Goal: Transaction & Acquisition: Purchase product/service

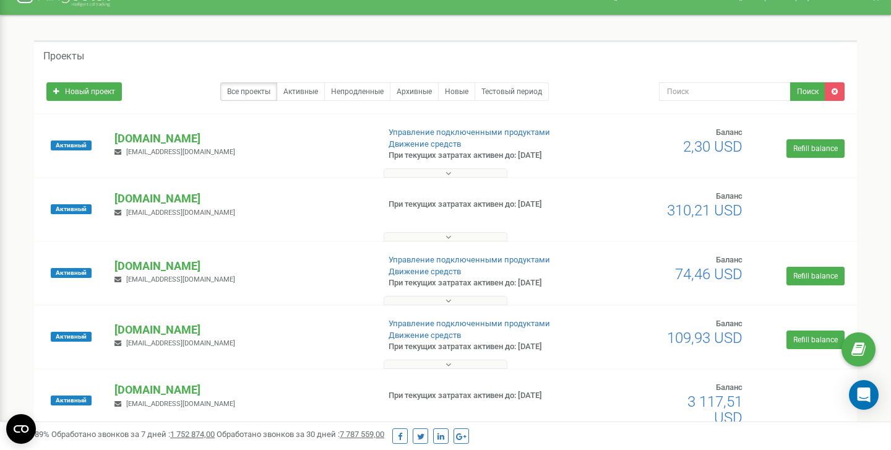
scroll to position [45, 0]
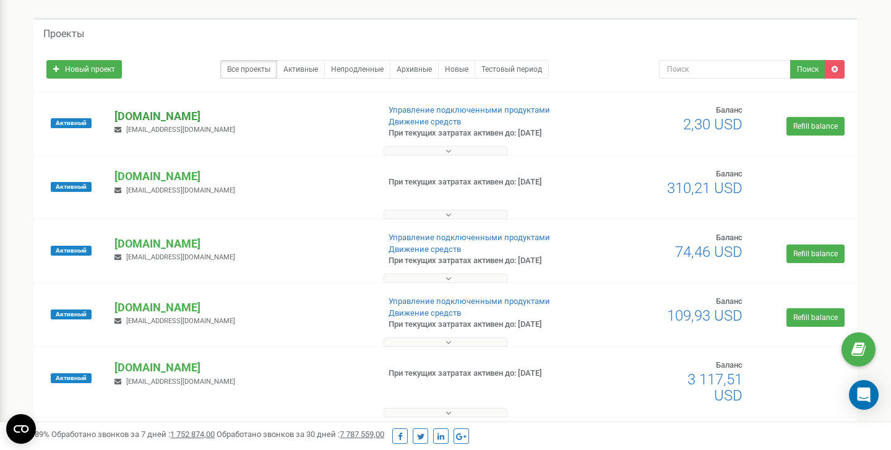
click at [222, 116] on p "[DOMAIN_NAME]" at bounding box center [241, 116] width 254 height 16
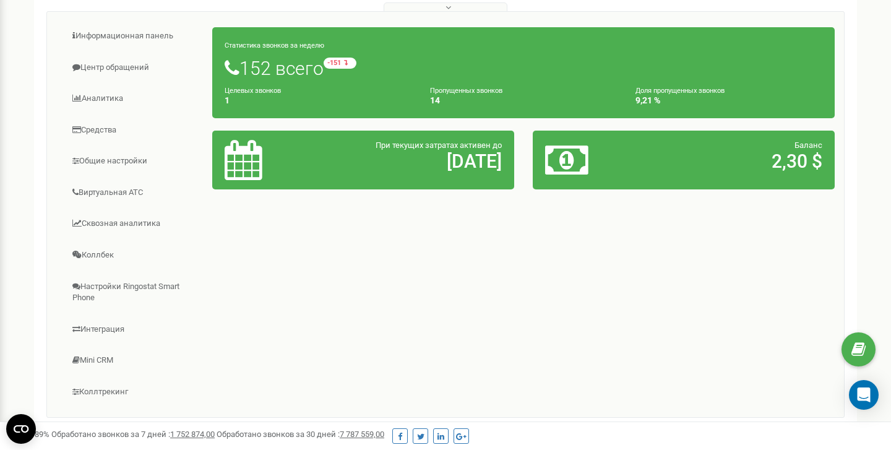
scroll to position [194, 0]
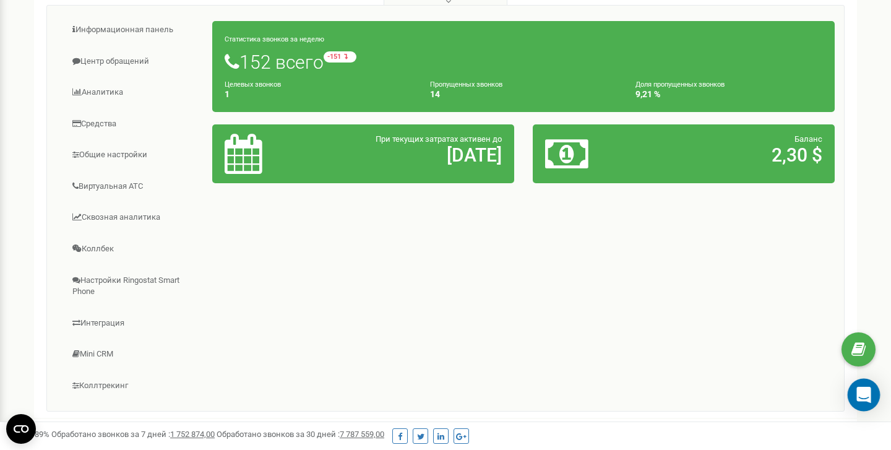
click at [862, 392] on icon "Open Intercom Messenger" at bounding box center [863, 395] width 14 height 16
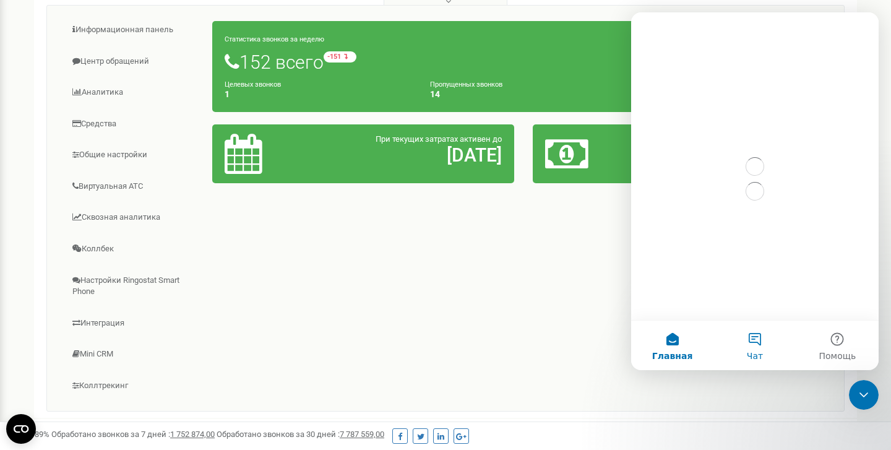
scroll to position [0, 0]
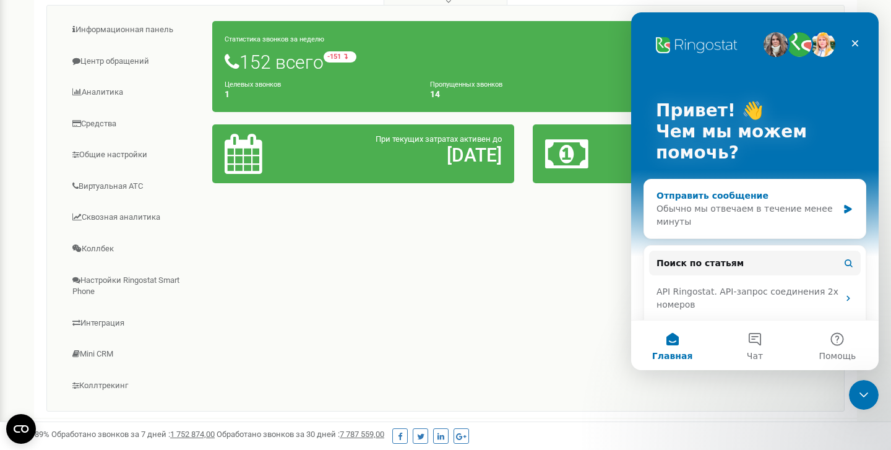
click at [725, 219] on div "Обычно мы отвечаем в течение менее минуты" at bounding box center [746, 215] width 181 height 26
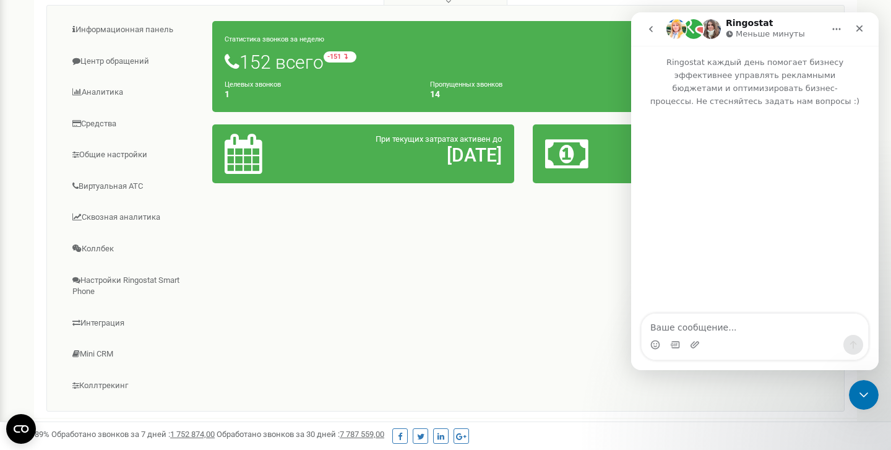
click at [687, 327] on textarea "Ваше сообщение..." at bounding box center [755, 324] width 226 height 21
type textarea "Доброго дня"
type textarea "мены"
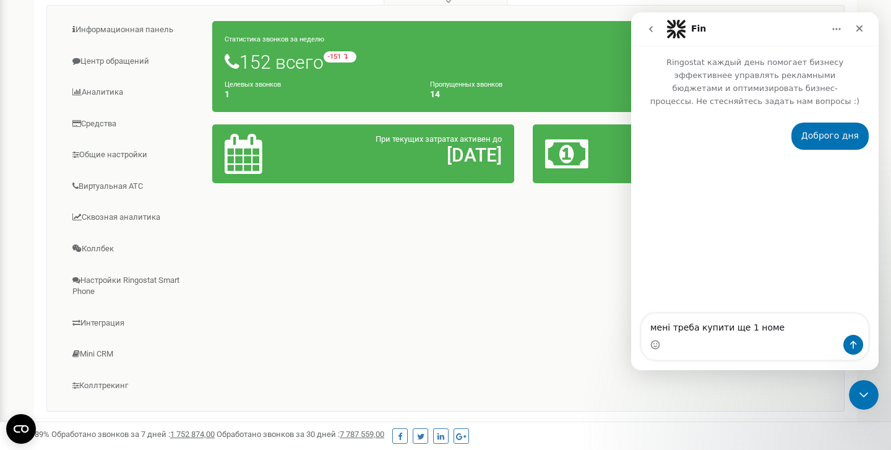
type textarea "мені треба купити ще 1 номер"
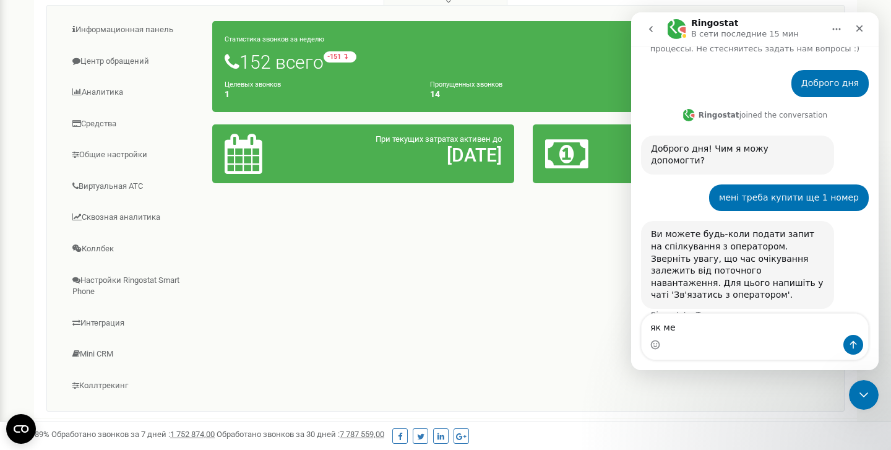
scroll to position [61, 0]
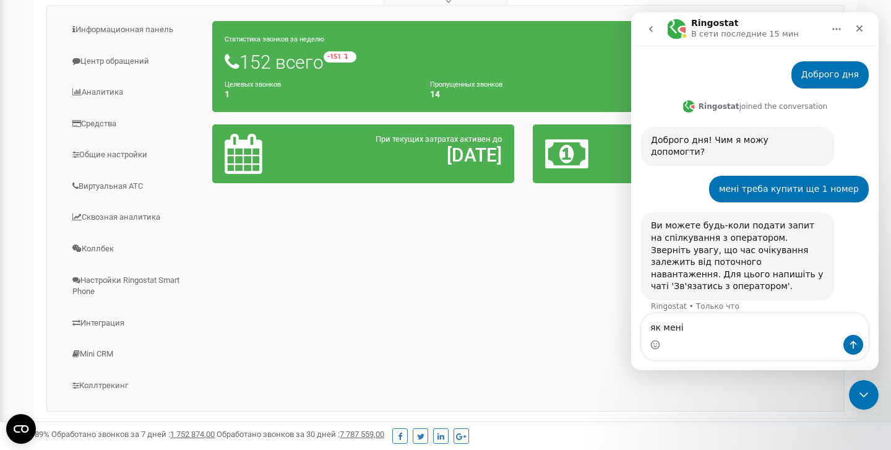
type textarea "як мені"
click at [722, 262] on div "Ви можете будь-коли подати запит на спілкування з оператором. Зверніть увагу, щ…" at bounding box center [737, 256] width 173 height 73
click at [716, 262] on div "Ви можете будь-коли подати запит на спілкування з оператором. Зверніть увагу, щ…" at bounding box center [737, 256] width 173 height 73
drag, startPoint x: 717, startPoint y: 261, endPoint x: 702, endPoint y: 276, distance: 21.4
click at [702, 276] on div "Ви можете будь-коли подати запит на спілкування з оператором. Зверніть увагу, щ…" at bounding box center [737, 256] width 173 height 73
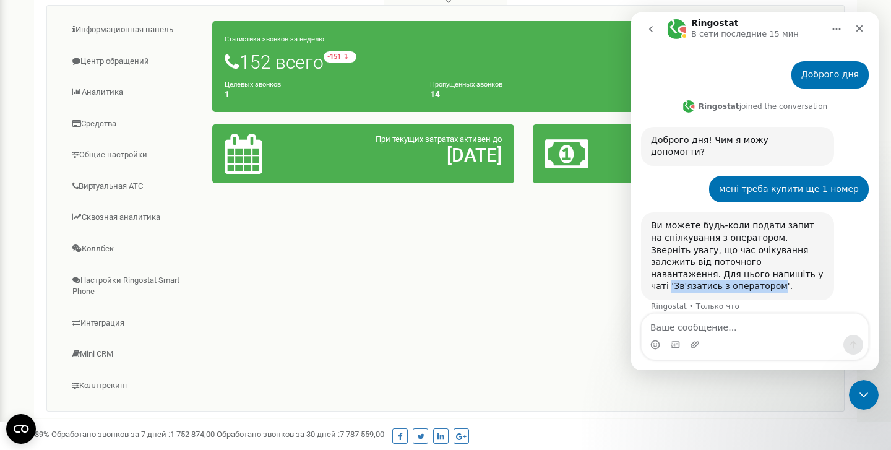
copy div "'Зв'язатись з оператором"
click at [691, 338] on div "Мессенджер Intercom" at bounding box center [695, 345] width 10 height 20
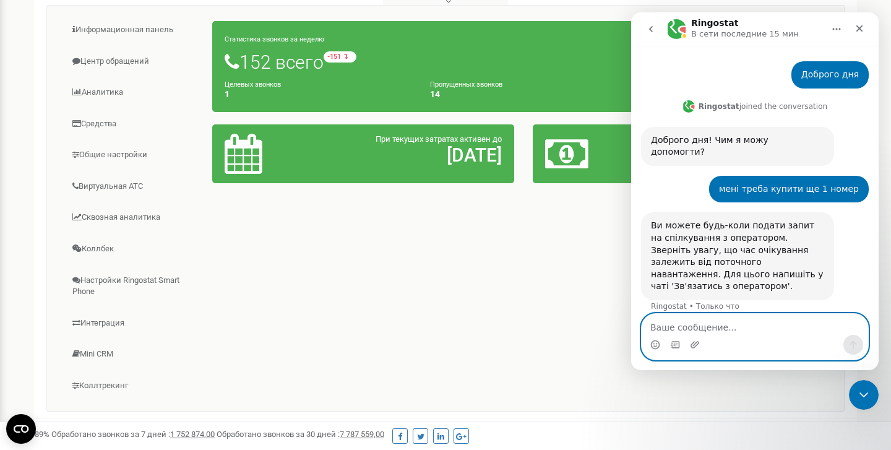
click at [696, 329] on textarea "Ваше сообщение..." at bounding box center [755, 324] width 226 height 21
paste textarea "'Зв'язатись з оператором"
click at [654, 328] on textarea "'Зв'язатись з оператором" at bounding box center [755, 324] width 226 height 21
type textarea "Зв'язатись з оператором"
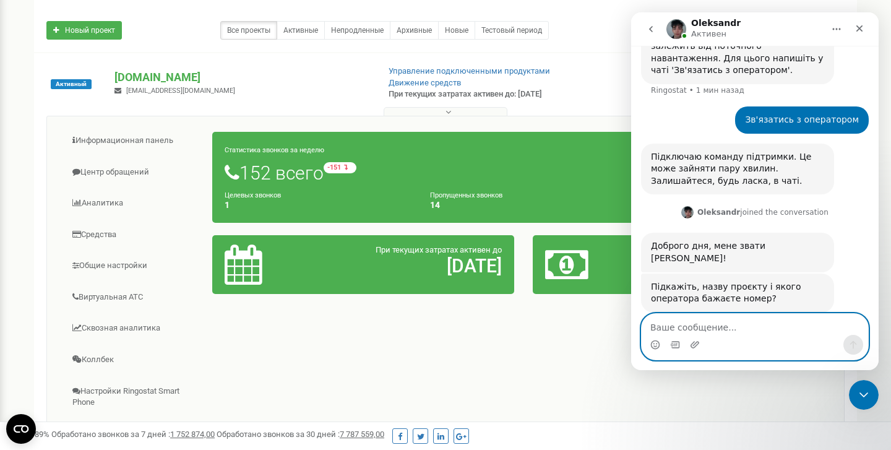
scroll to position [0, 0]
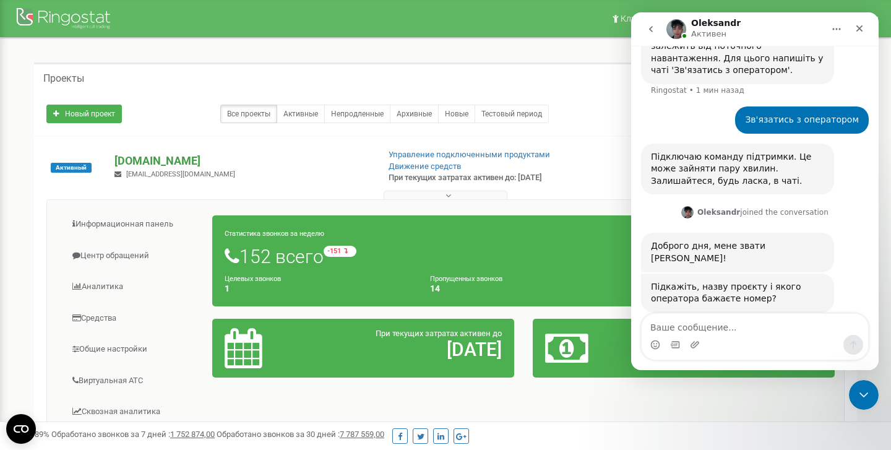
drag, startPoint x: 301, startPoint y: 158, endPoint x: 114, endPoint y: 168, distance: 186.5
click at [114, 168] on p "[DOMAIN_NAME]" at bounding box center [241, 161] width 254 height 16
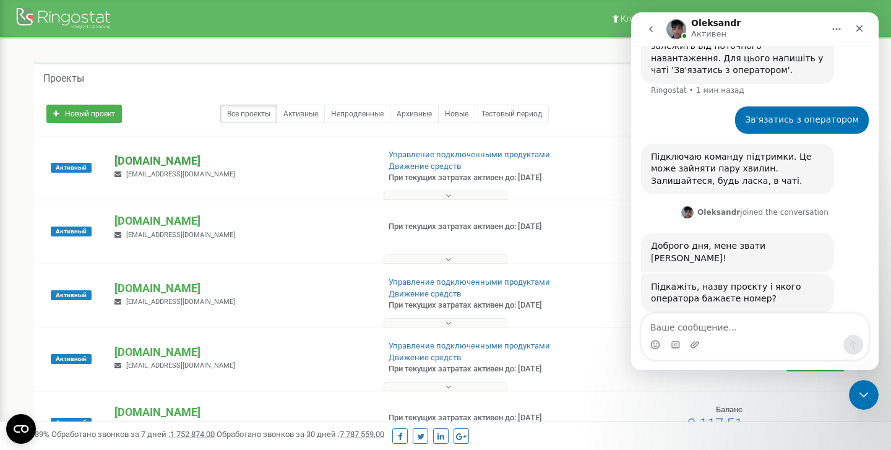
copy p "[DOMAIN_NAME]"
click at [687, 331] on textarea "Ваше сообщение..." at bounding box center [755, 324] width 226 height 21
paste textarea "[DOMAIN_NAME]"
type textarea "[DOMAIN_NAME]"
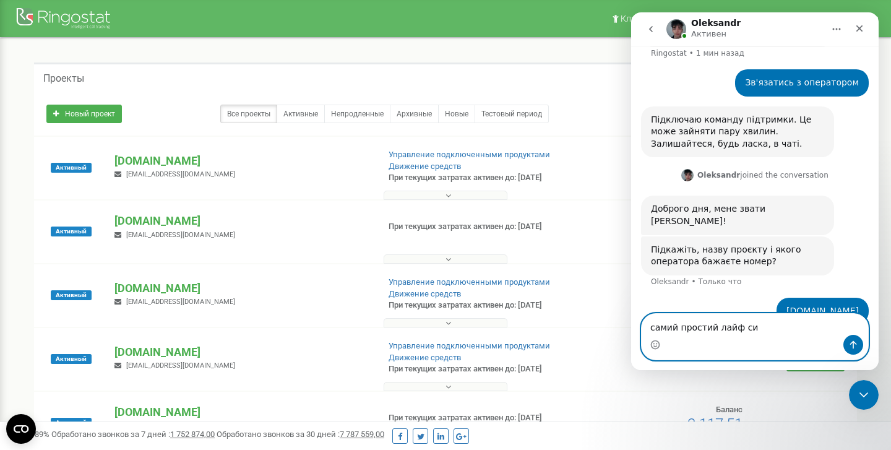
type textarea "самий простий лайф сип"
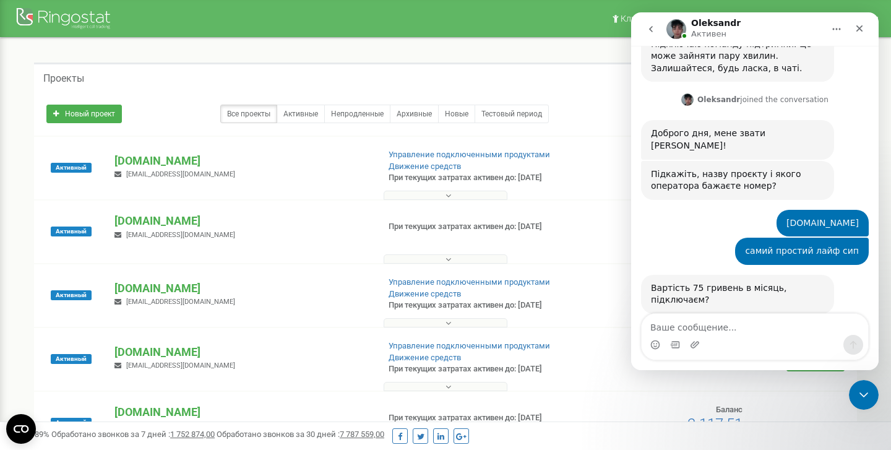
scroll to position [392, 0]
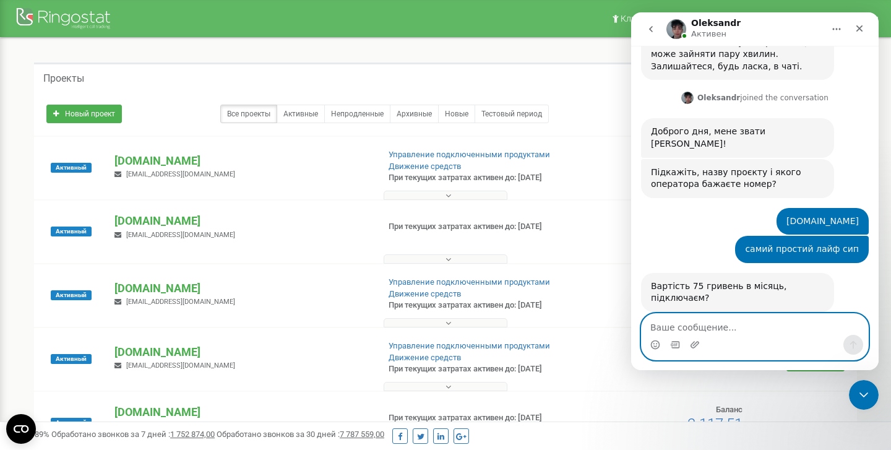
click at [752, 333] on textarea "Ваше сообщение..." at bounding box center [755, 324] width 226 height 21
type textarea "так"
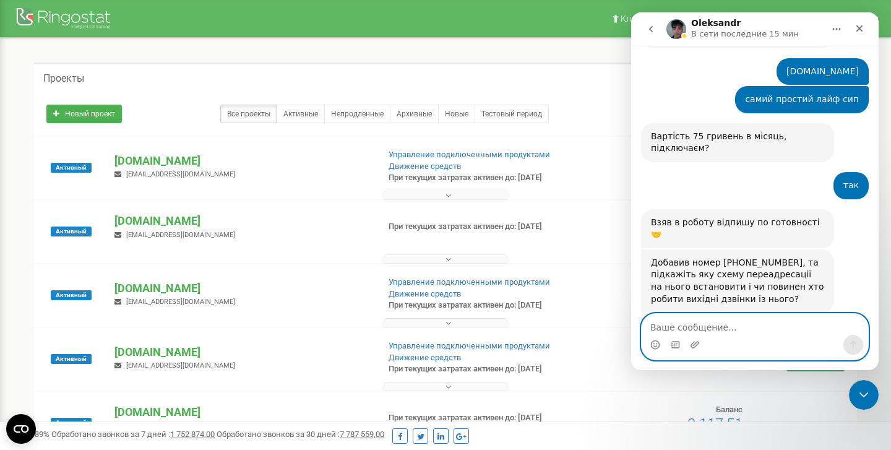
scroll to position [558, 0]
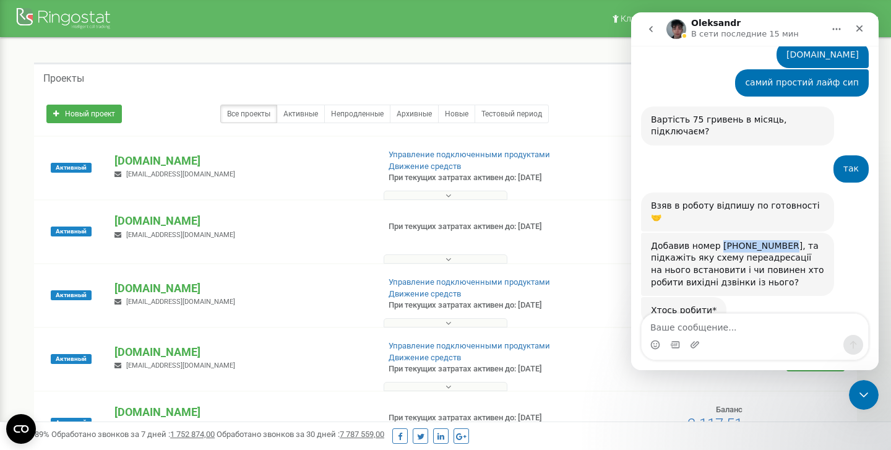
drag, startPoint x: 785, startPoint y: 209, endPoint x: 717, endPoint y: 207, distance: 68.1
click at [717, 240] on div "Добавив номер +380734473987, та підкажіть яку схему переадресації на нього вста…" at bounding box center [737, 264] width 173 height 48
copy div "+380734473987"
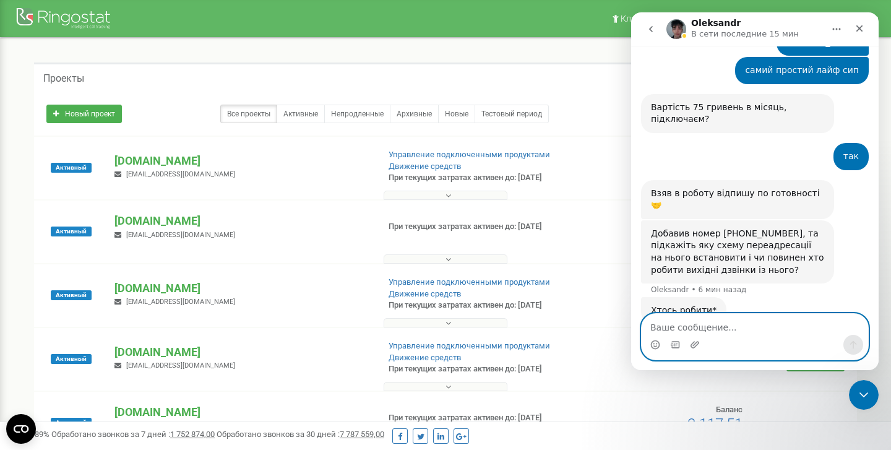
click at [697, 325] on textarea "Ваше сообщение..." at bounding box center [755, 324] width 226 height 21
type textarea "main"
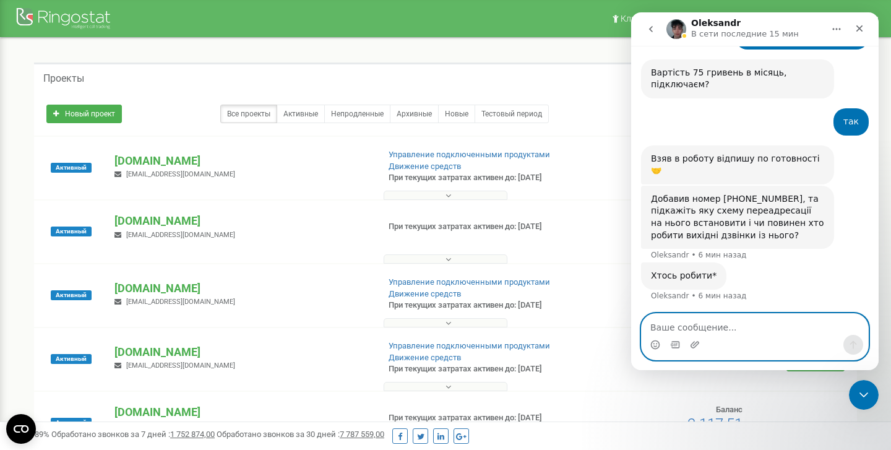
scroll to position [607, 0]
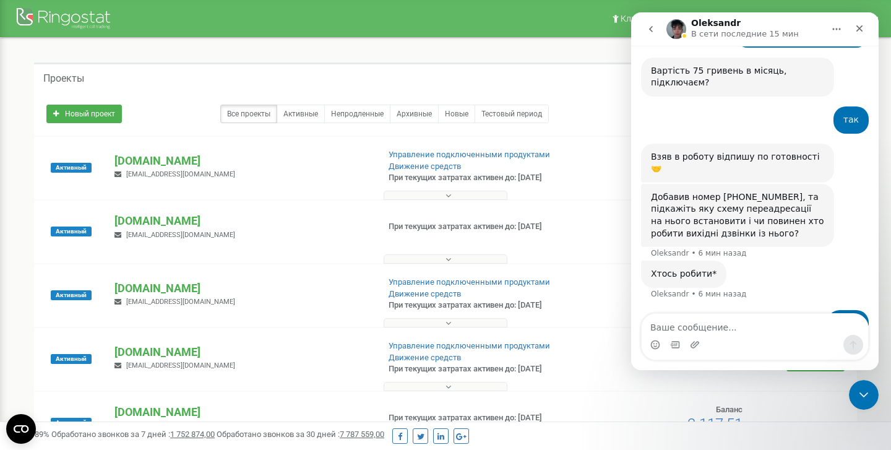
click at [587, 80] on div "Проекты" at bounding box center [445, 77] width 823 height 30
click at [710, 324] on textarea "Ваше сообщение..." at bounding box center [755, 324] width 226 height 21
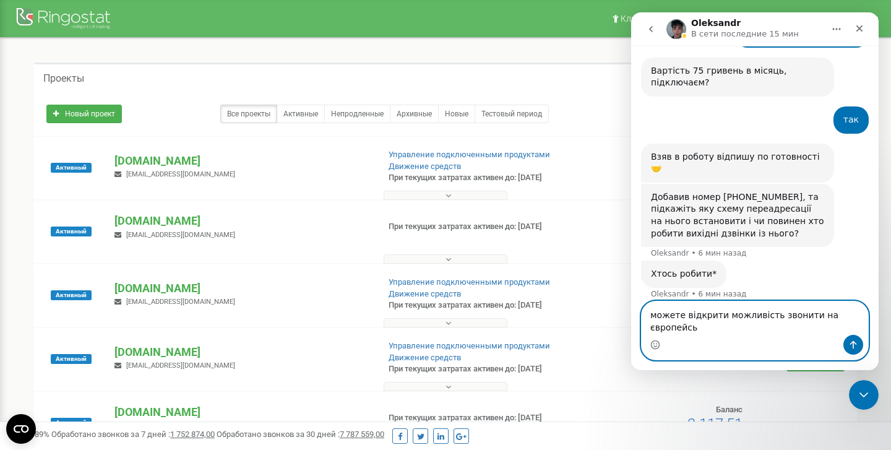
scroll to position [619, 0]
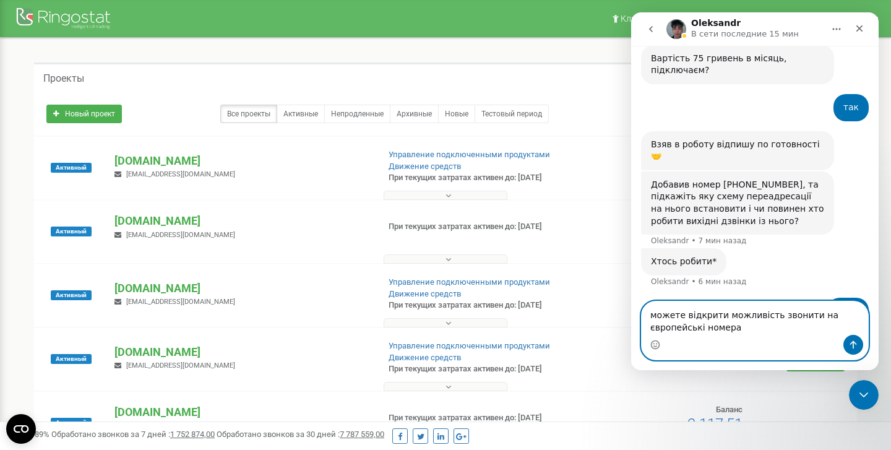
type textarea "можете відкрити можливість звонити на європейські номера"
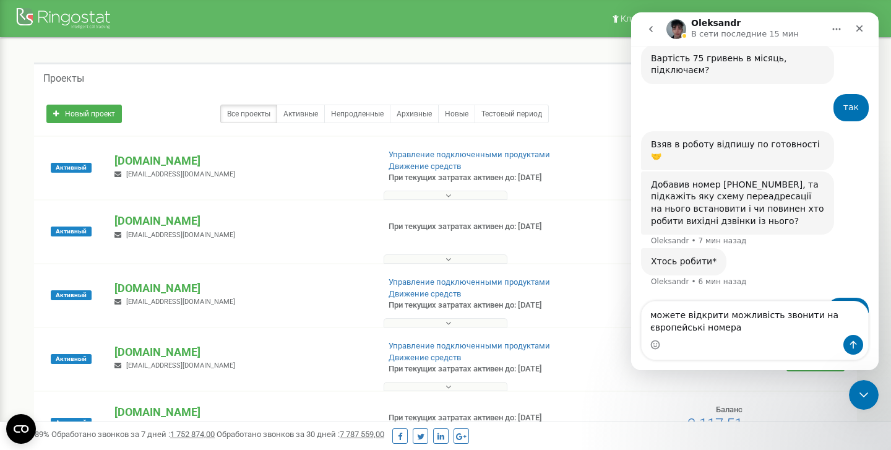
click at [595, 84] on div "Проекты" at bounding box center [445, 77] width 823 height 30
click at [858, 25] on icon "Закрыть" at bounding box center [859, 29] width 10 height 10
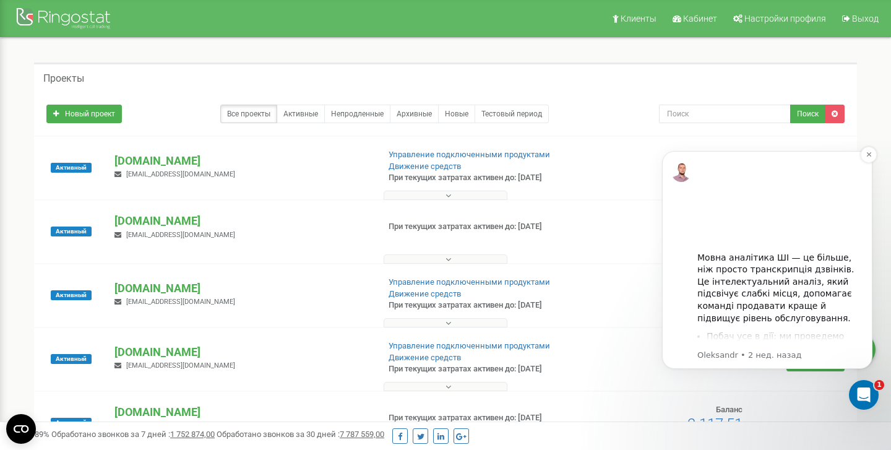
scroll to position [595, 0]
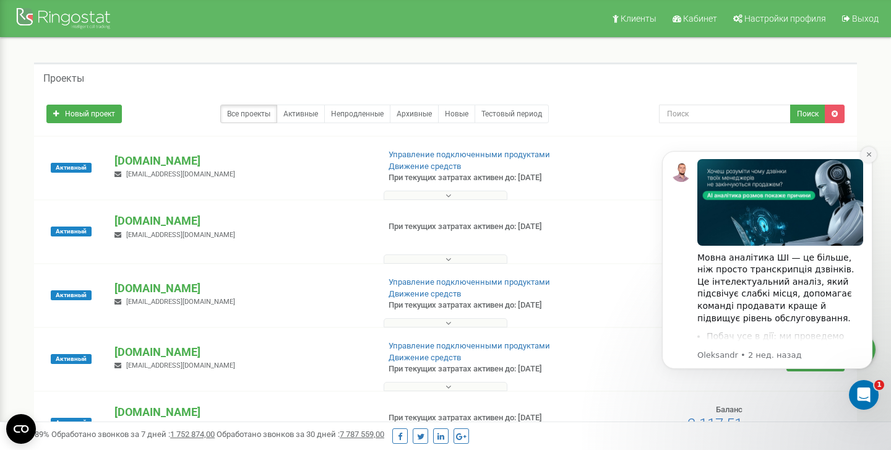
click at [868, 155] on icon "Dismiss notification" at bounding box center [868, 154] width 4 height 4
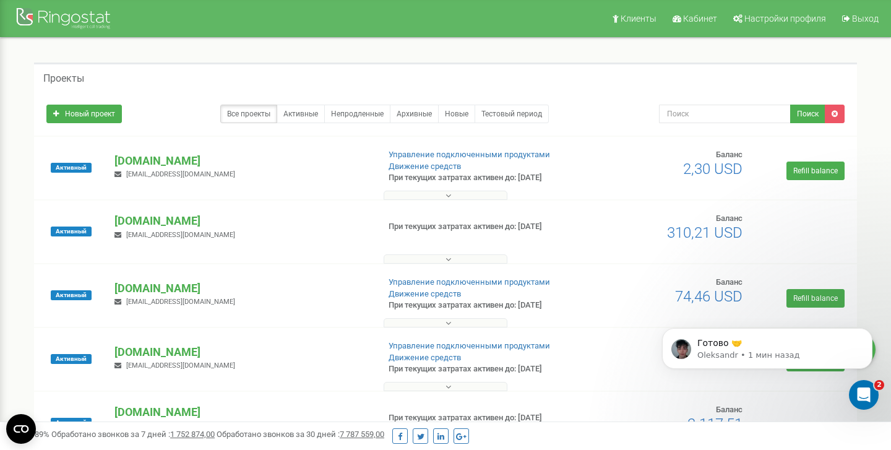
scroll to position [632, 0]
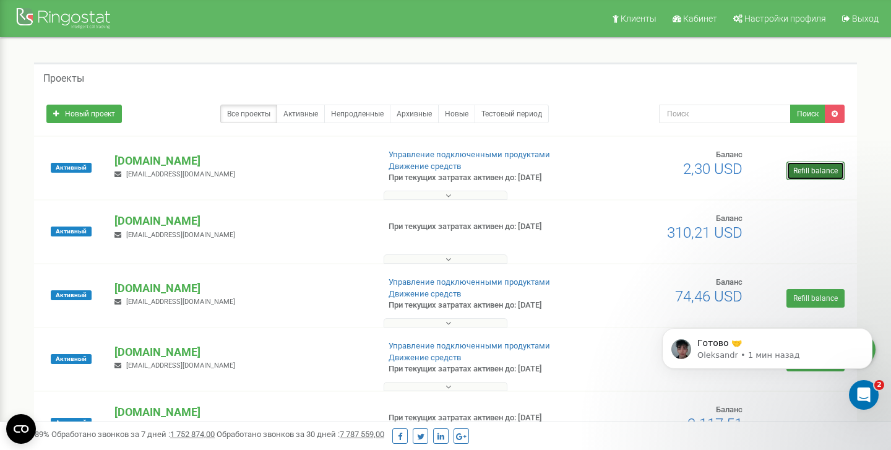
click at [806, 173] on link "Refill balance" at bounding box center [815, 170] width 58 height 19
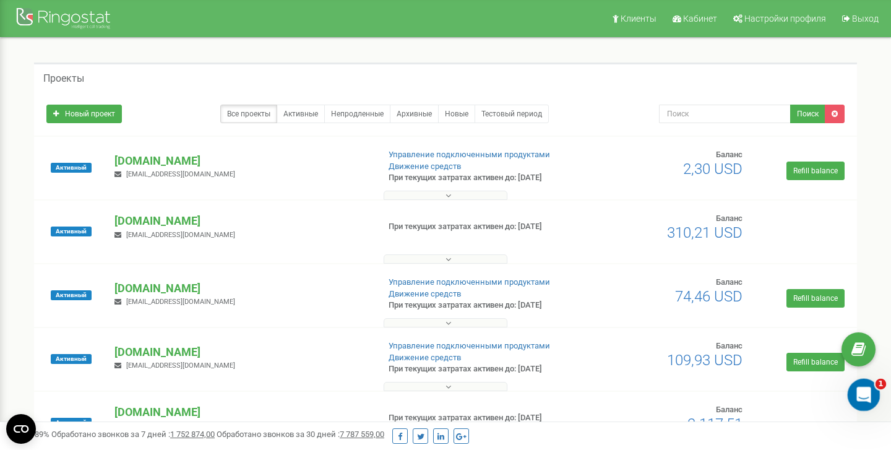
click at [853, 382] on div "Открыть службу сообщений Intercom" at bounding box center [861, 392] width 41 height 41
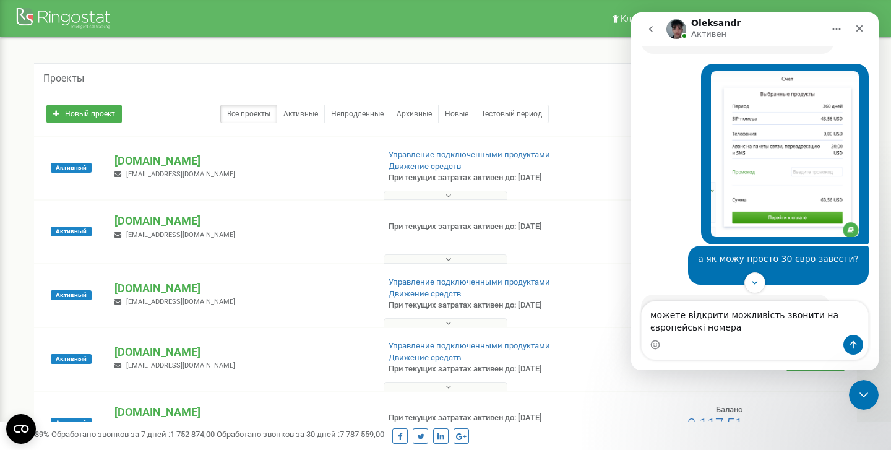
scroll to position [1013, 0]
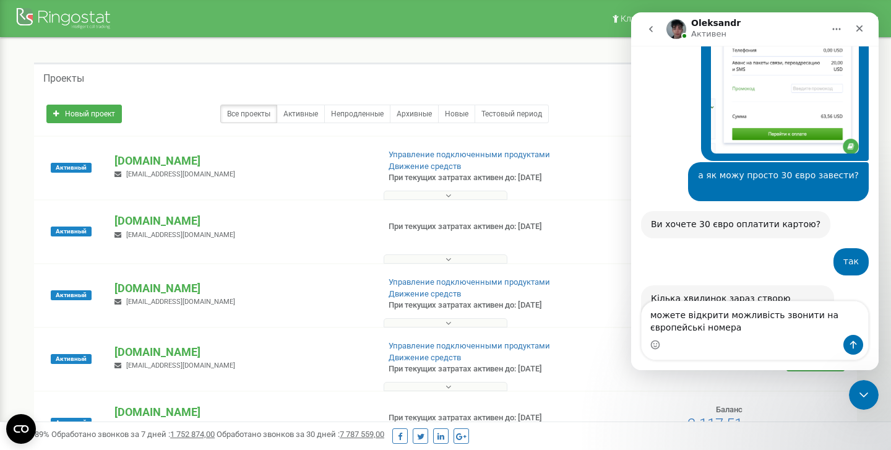
click at [748, 327] on textarea "можете відкрити можливість звонити на європейські номера" at bounding box center [755, 317] width 226 height 33
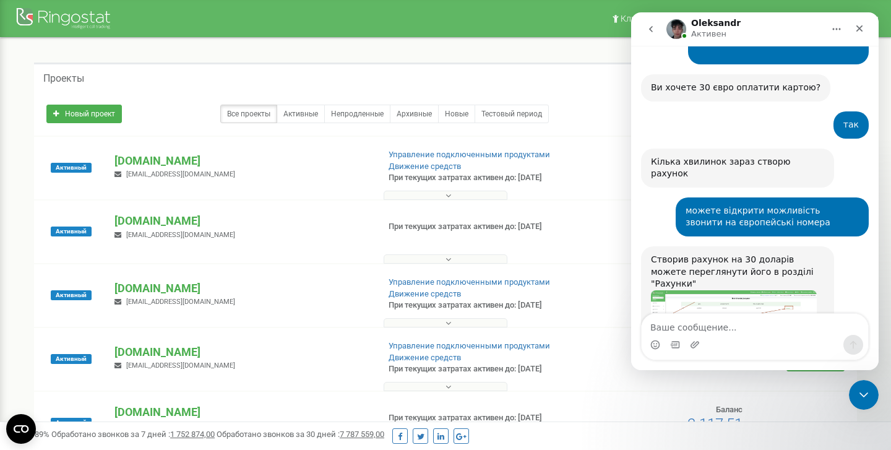
scroll to position [1159, 0]
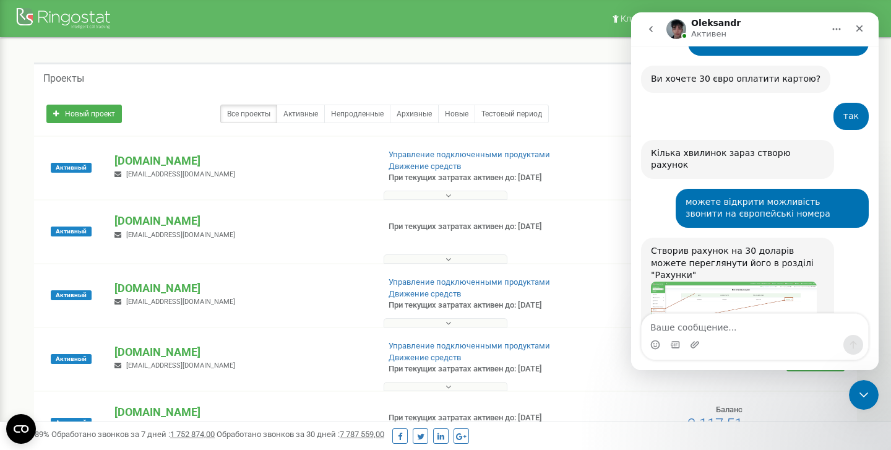
click at [787, 282] on img "Oleksandr говорит…" at bounding box center [734, 311] width 166 height 59
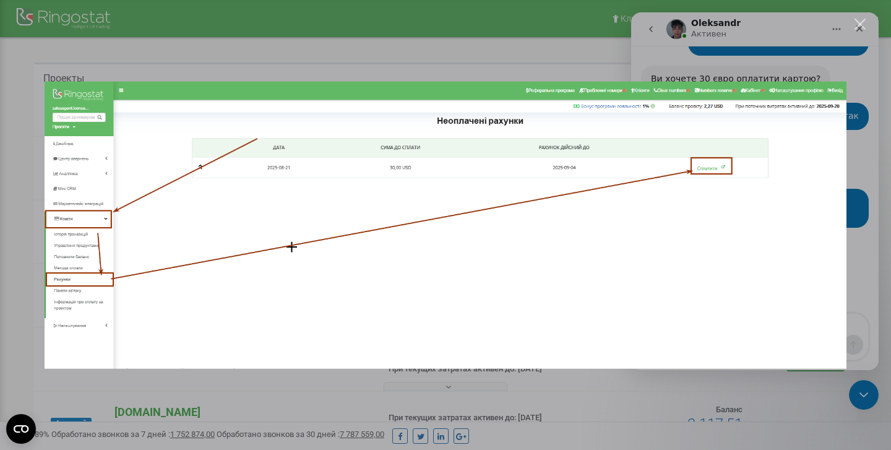
scroll to position [0, 0]
click at [787, 243] on img "Закрыть" at bounding box center [446, 225] width 802 height 288
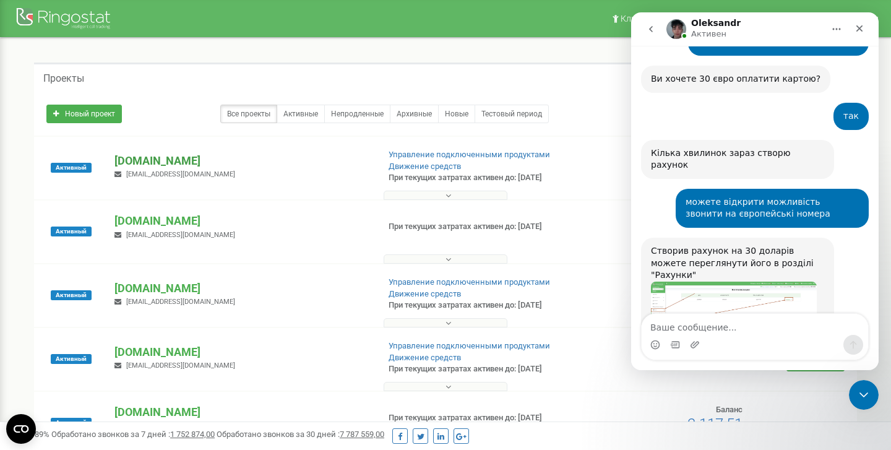
click at [186, 155] on p "[DOMAIN_NAME]" at bounding box center [241, 161] width 254 height 16
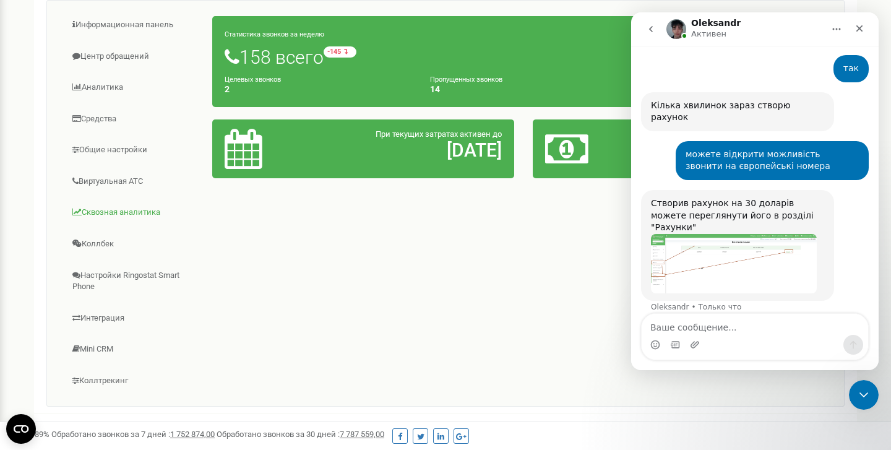
scroll to position [200, 0]
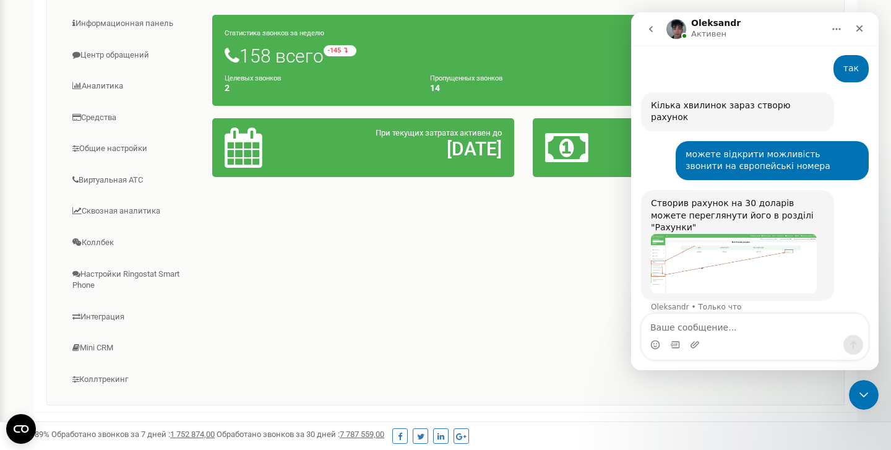
click at [667, 234] on img "Oleksandr говорит…" at bounding box center [734, 263] width 166 height 59
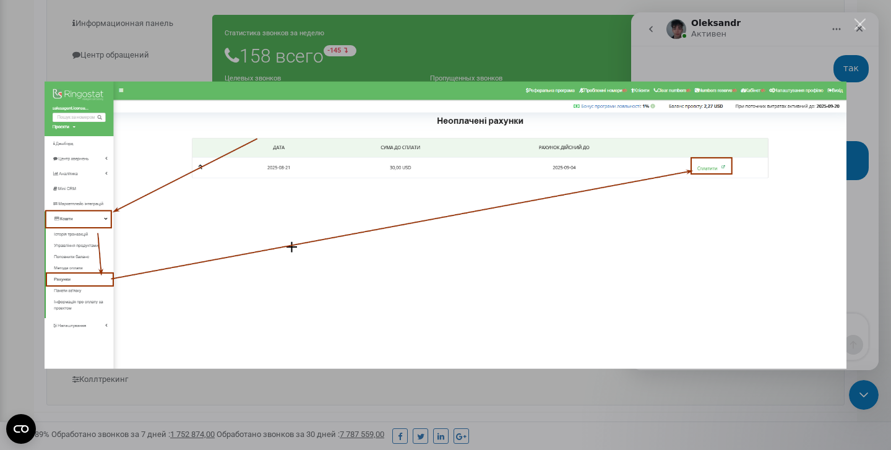
scroll to position [0, 0]
click at [667, 215] on img "Закрыть" at bounding box center [446, 225] width 802 height 288
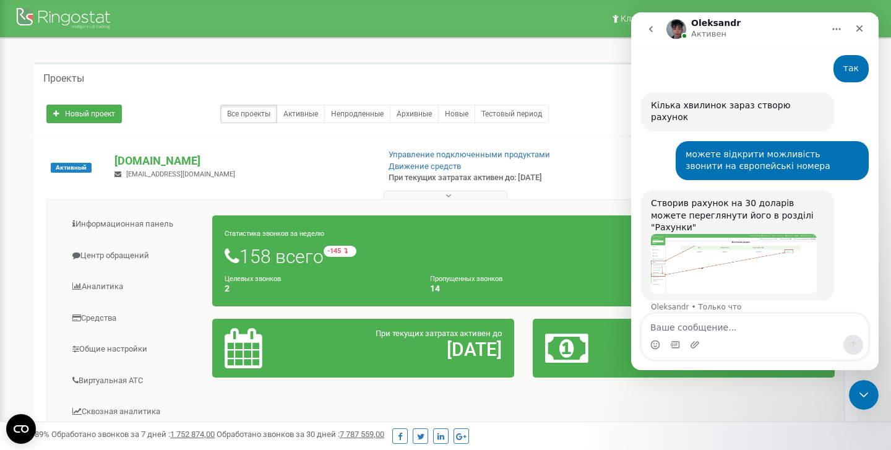
click at [728, 234] on img "Oleksandr говорит…" at bounding box center [734, 263] width 166 height 59
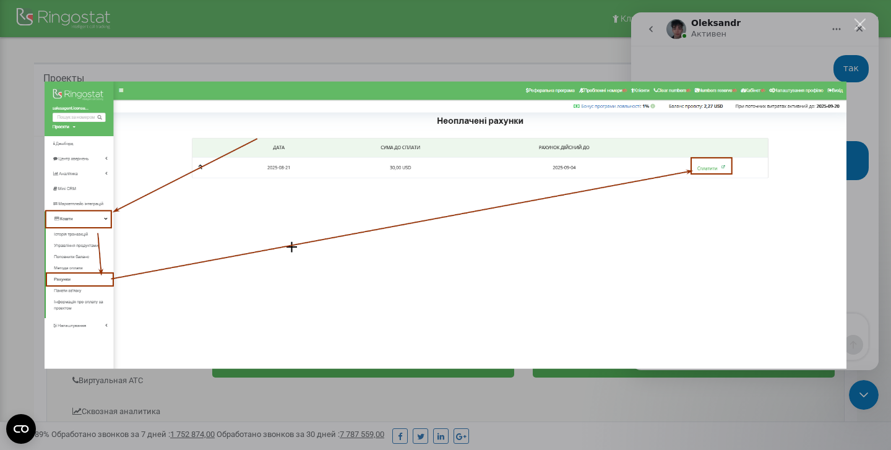
click at [728, 192] on img "Закрыть" at bounding box center [446, 225] width 802 height 288
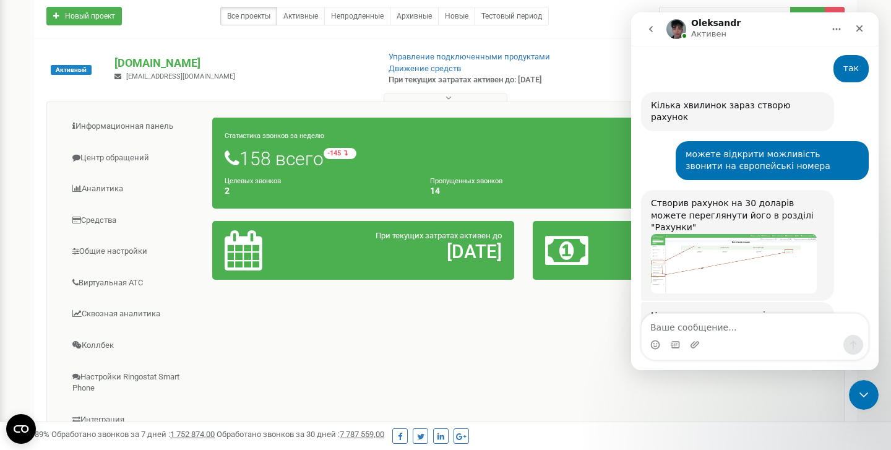
scroll to position [1247, 0]
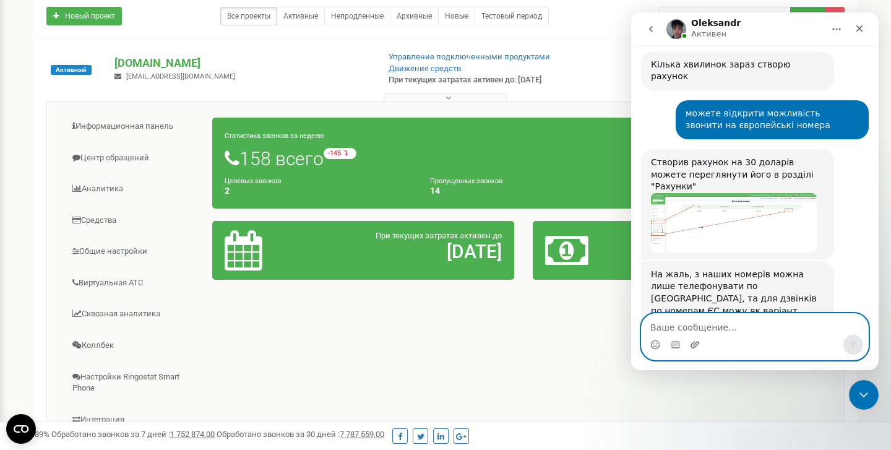
click at [694, 344] on icon "Добавить вложение" at bounding box center [694, 344] width 9 height 7
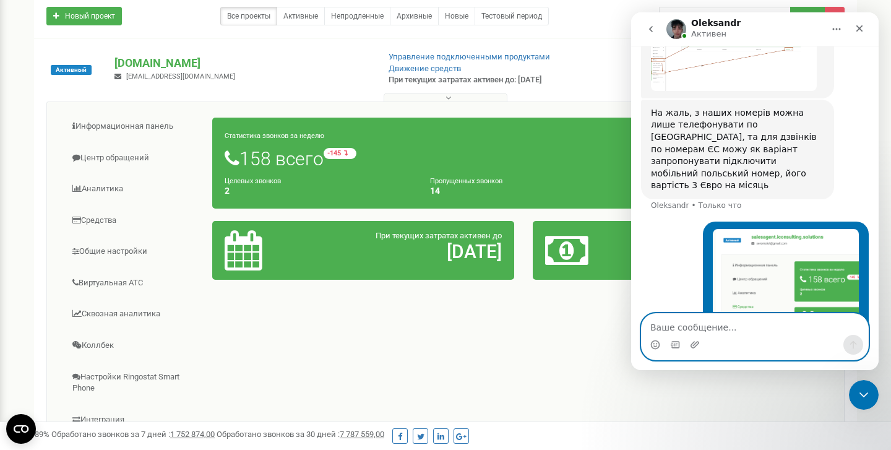
scroll to position [1438, 0]
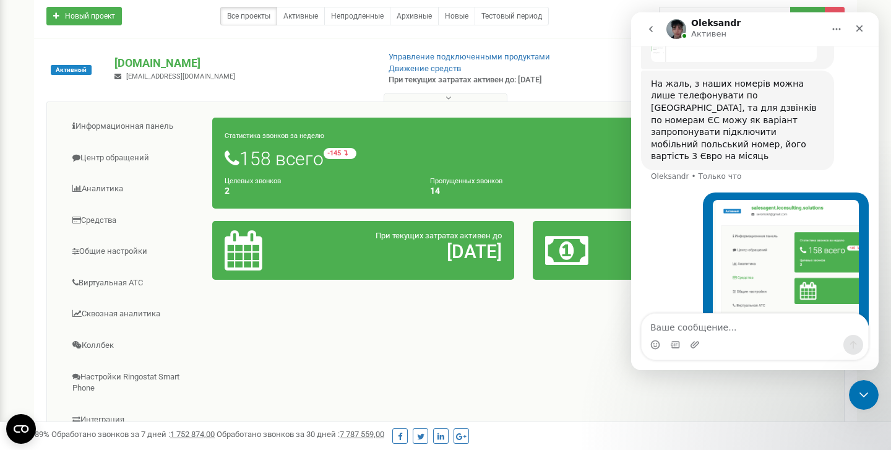
click at [667, 192] on div "Алексей • Только что" at bounding box center [755, 290] width 228 height 196
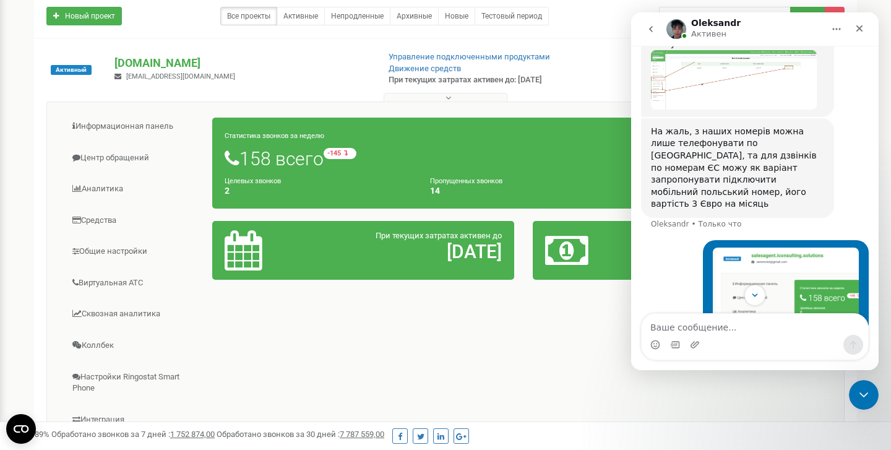
scroll to position [1382, 0]
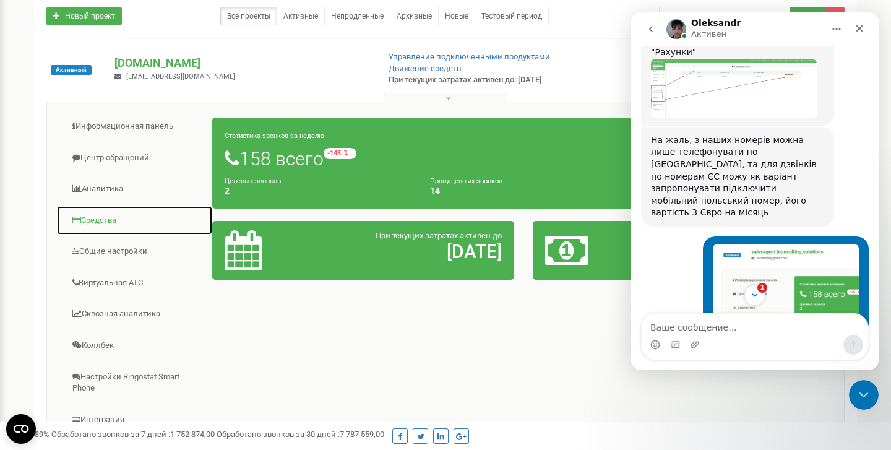
click at [118, 218] on link "Средства" at bounding box center [134, 220] width 157 height 30
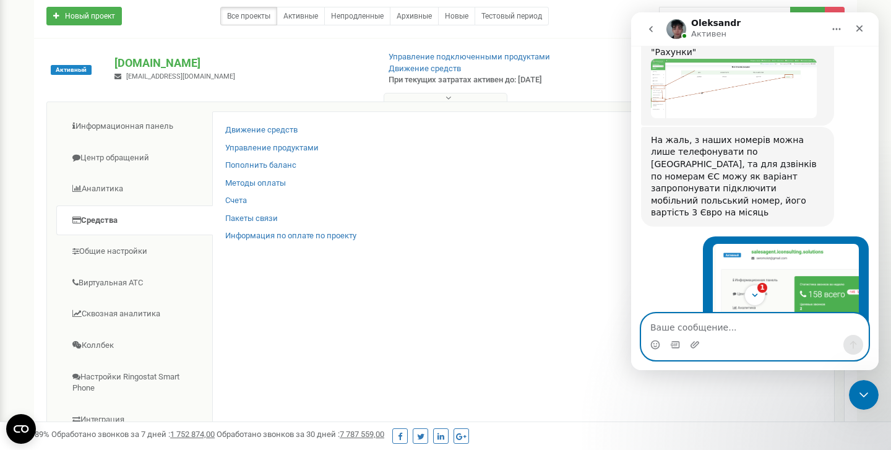
click at [714, 323] on textarea "Ваше сообщение..." at bounding box center [755, 324] width 226 height 21
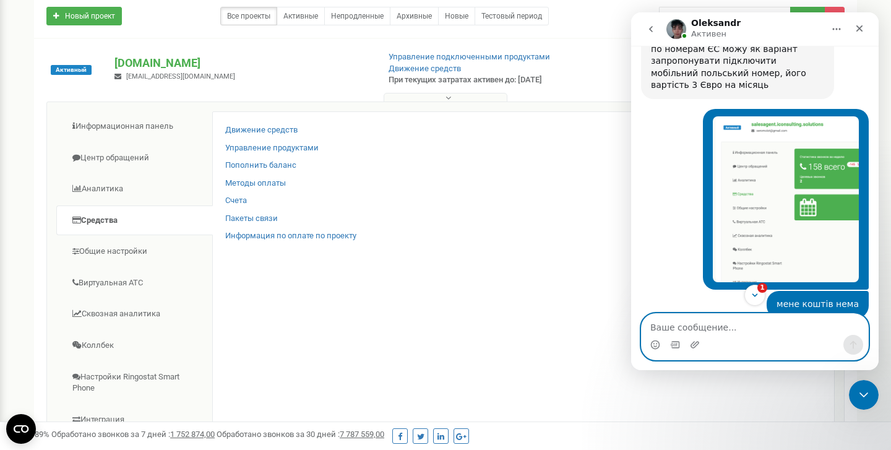
scroll to position [1523, 0]
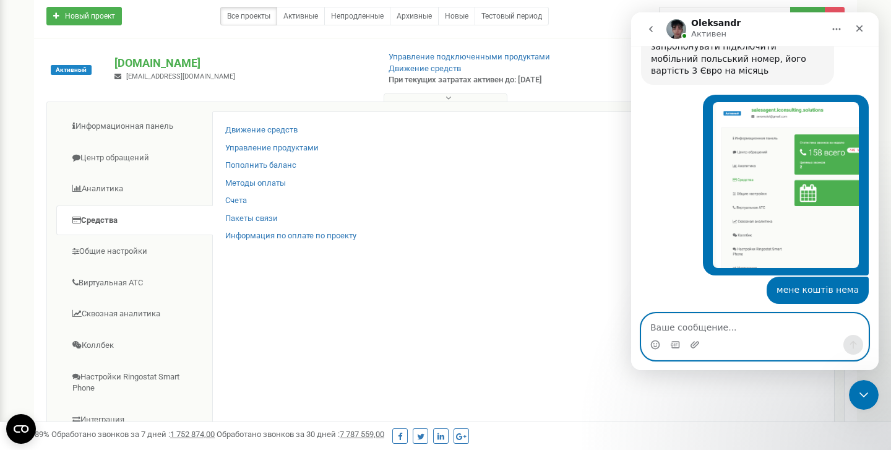
click at [697, 332] on textarea "Ваше сообщение..." at bounding box center [755, 324] width 226 height 21
type textarea "спасибо)"
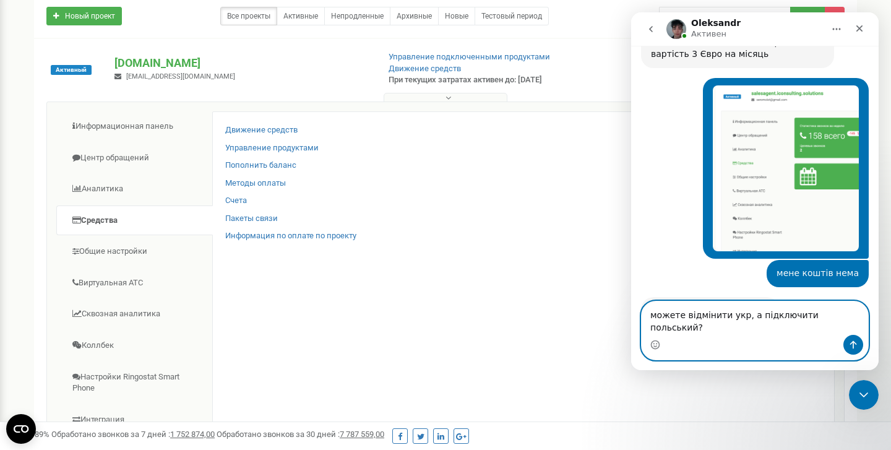
type textarea "можете відмінити укр, а підключити польський?"
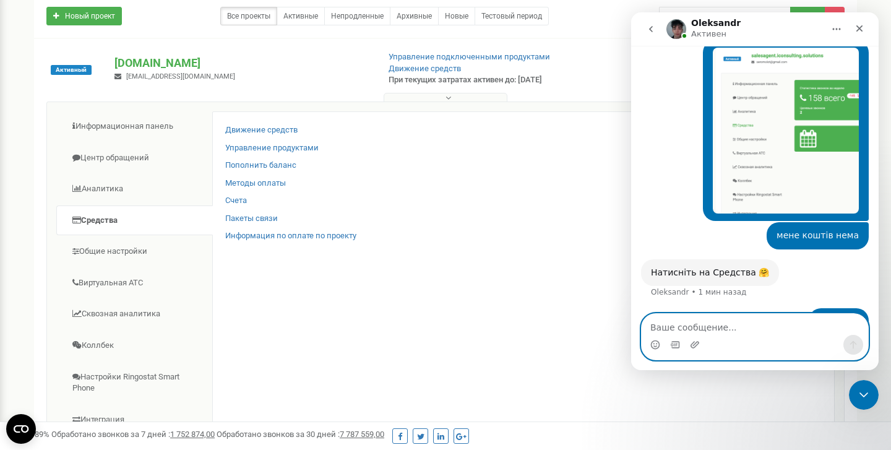
scroll to position [1580, 0]
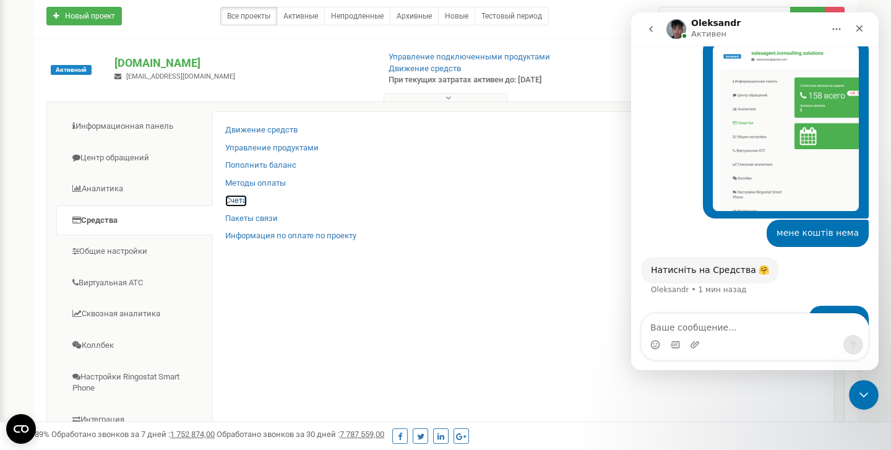
click at [241, 200] on link "Счета" at bounding box center [236, 201] width 22 height 12
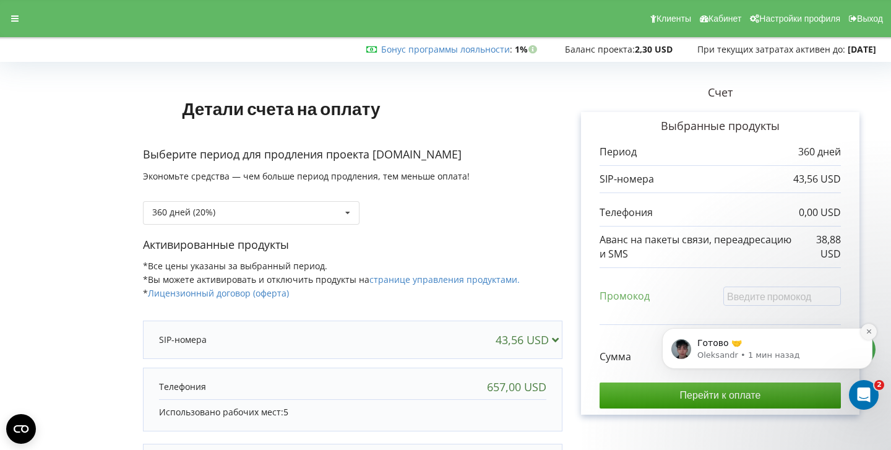
click at [875, 331] on button "Dismiss notification" at bounding box center [869, 332] width 16 height 16
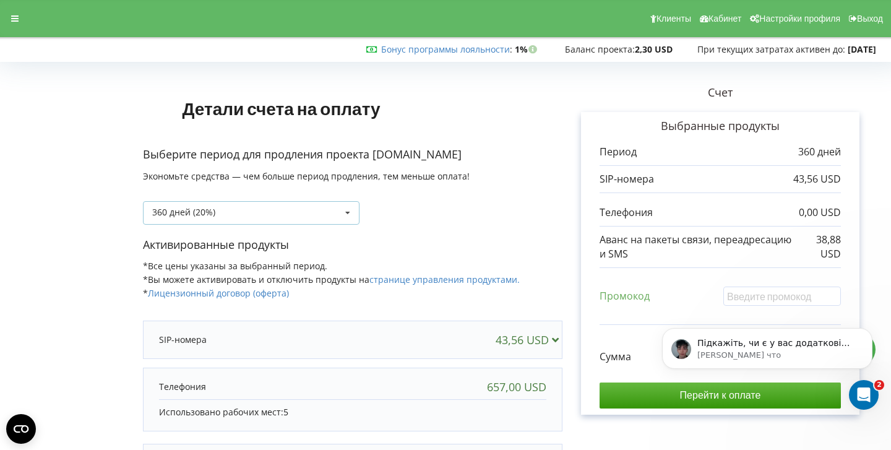
click at [349, 209] on icon at bounding box center [347, 213] width 19 height 23
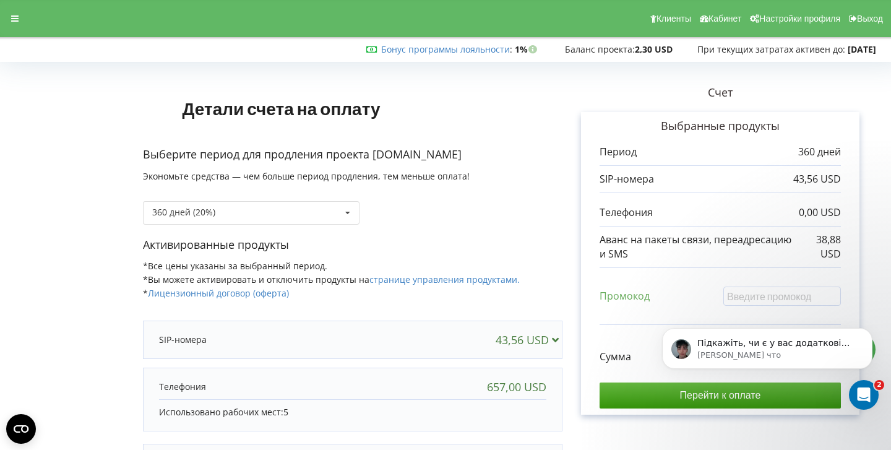
click at [418, 196] on div "360 дней (20%)" at bounding box center [352, 204] width 419 height 42
click at [874, 334] on button "Dismiss notification" at bounding box center [869, 332] width 16 height 16
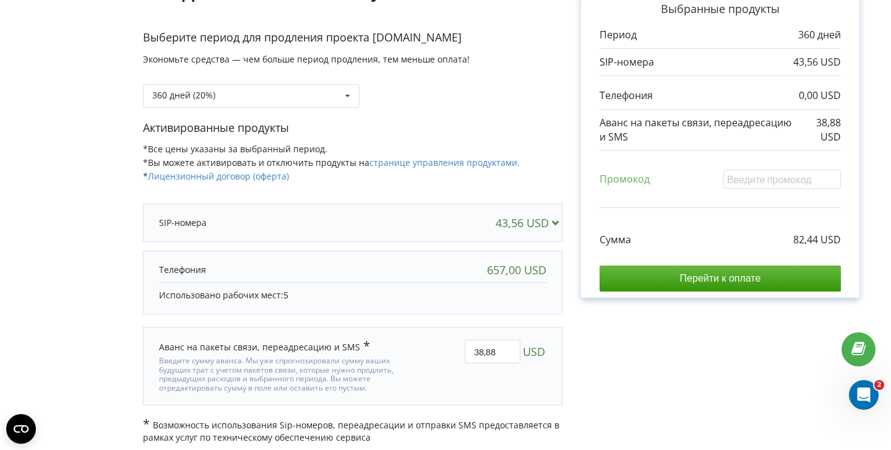
scroll to position [121, 0]
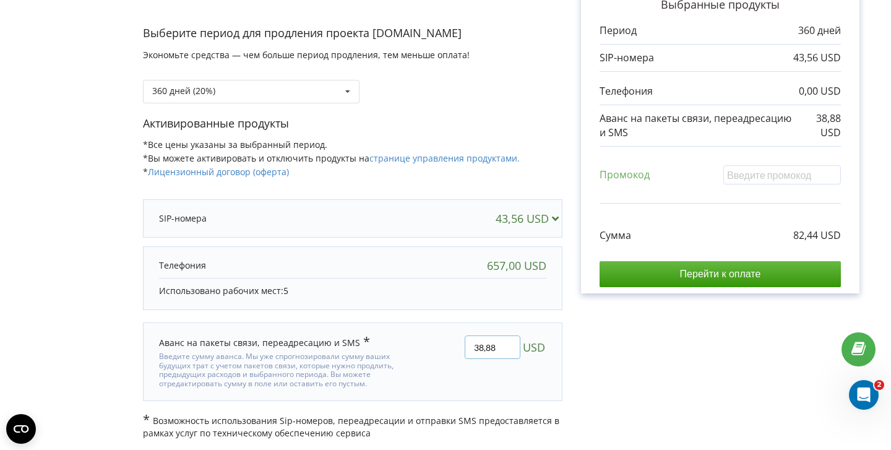
drag, startPoint x: 498, startPoint y: 345, endPoint x: 455, endPoint y: 348, distance: 43.4
click at [455, 348] on div "38,88 USD" at bounding box center [479, 362] width 152 height 70
type input "20"
click at [609, 361] on div "Детали счета на оплату Выберите период для продления проекта salesagent.iconsul…" at bounding box center [445, 192] width 865 height 494
click at [488, 226] on div "43,56 USD" at bounding box center [353, 218] width 412 height 25
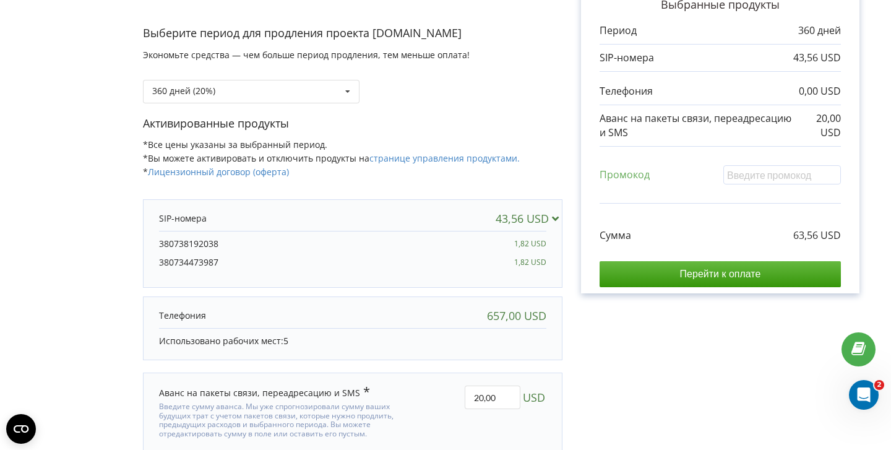
click at [483, 231] on div "380738192038 1,82 USD 380734473987 1,82 USD" at bounding box center [352, 256] width 387 height 50
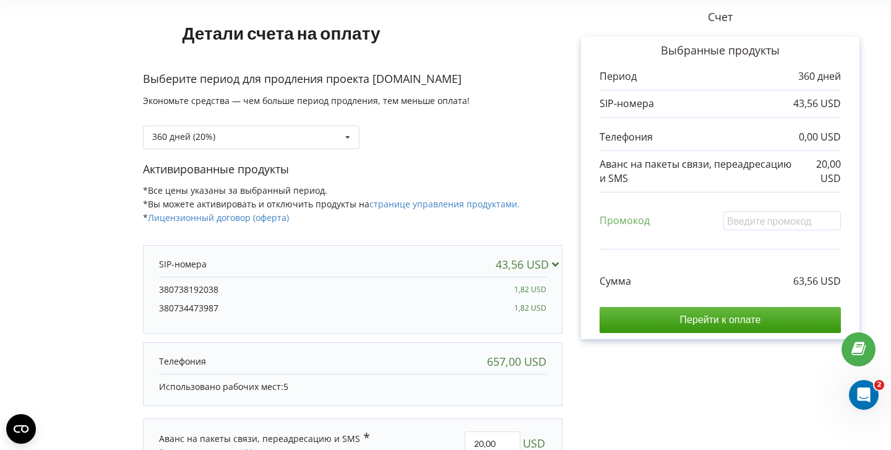
scroll to position [74, 0]
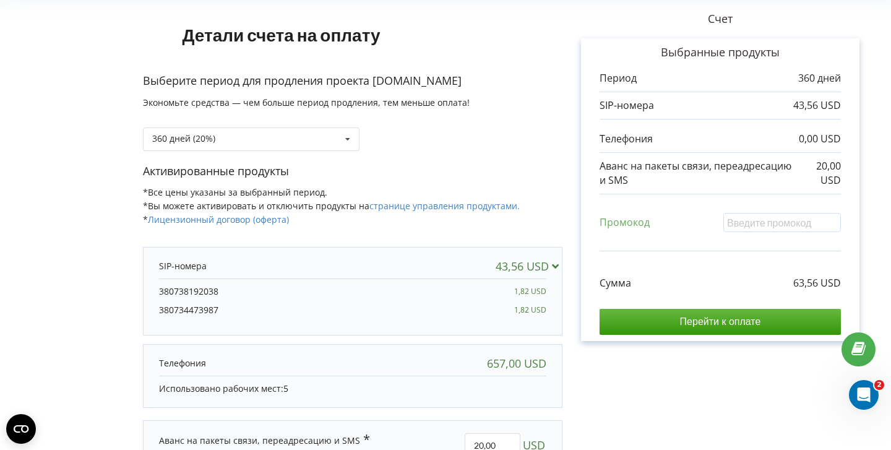
click at [858, 345] on icon at bounding box center [858, 349] width 14 height 12
click at [864, 378] on div "Открыть службу сообщений Intercom" at bounding box center [861, 392] width 41 height 41
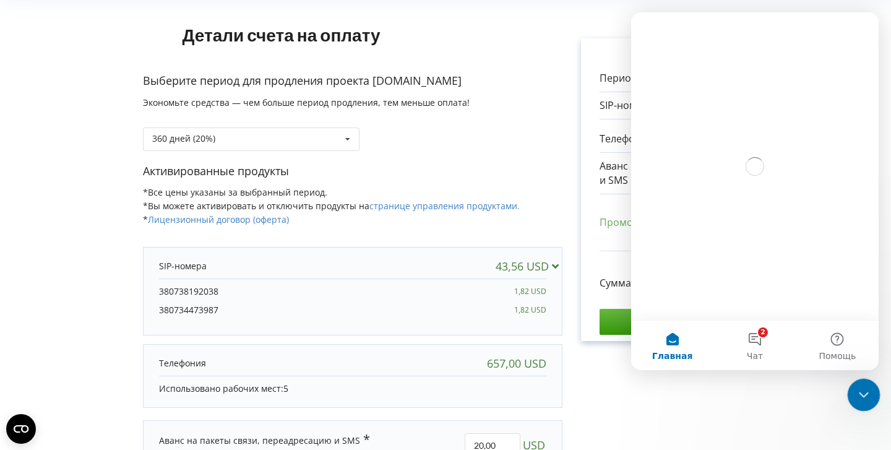
scroll to position [0, 0]
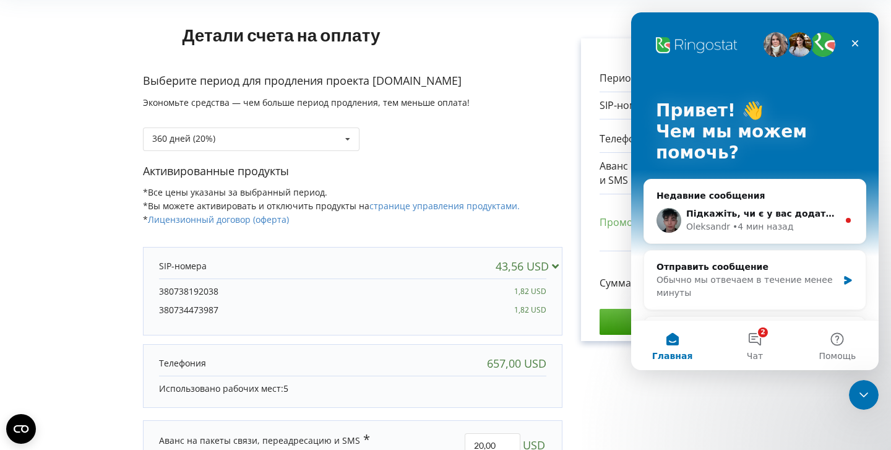
click at [704, 228] on div "Oleksandr" at bounding box center [708, 226] width 44 height 13
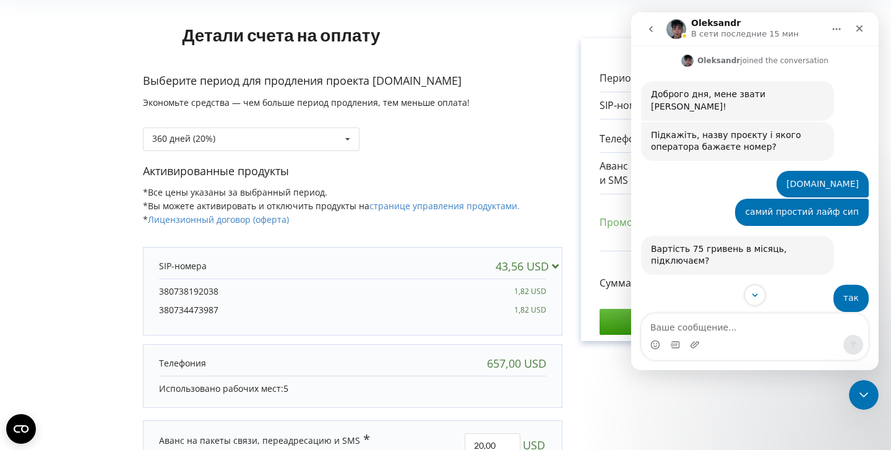
scroll to position [680, 0]
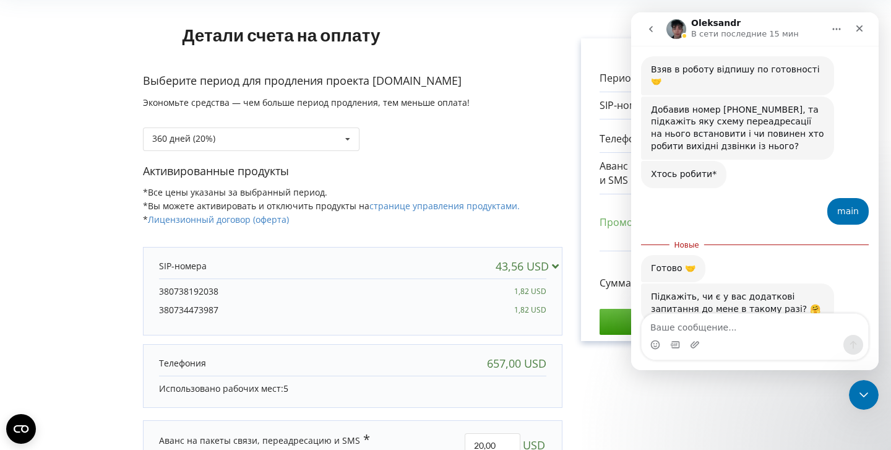
click at [723, 331] on textarea "Ваше сообщение..." at bounding box center [755, 324] width 226 height 21
click at [690, 342] on icon "Добавить вложение" at bounding box center [695, 345] width 10 height 10
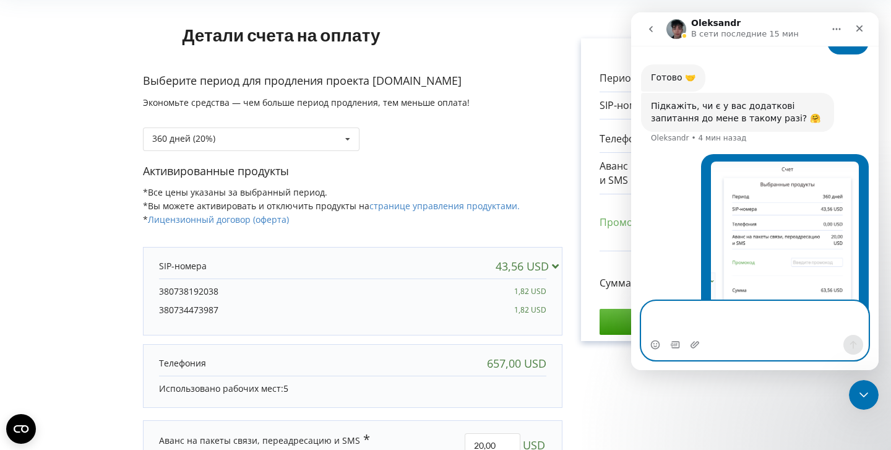
scroll to position [863, 0]
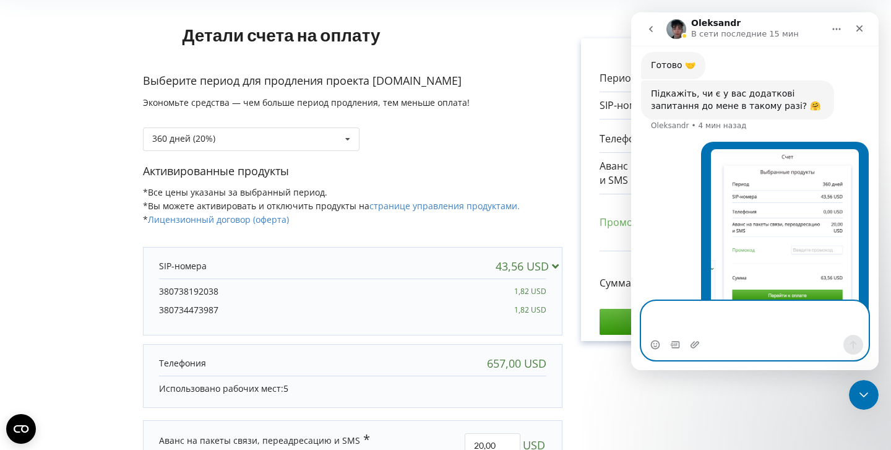
click at [653, 306] on textarea "Ваше сообщение..." at bounding box center [755, 317] width 226 height 33
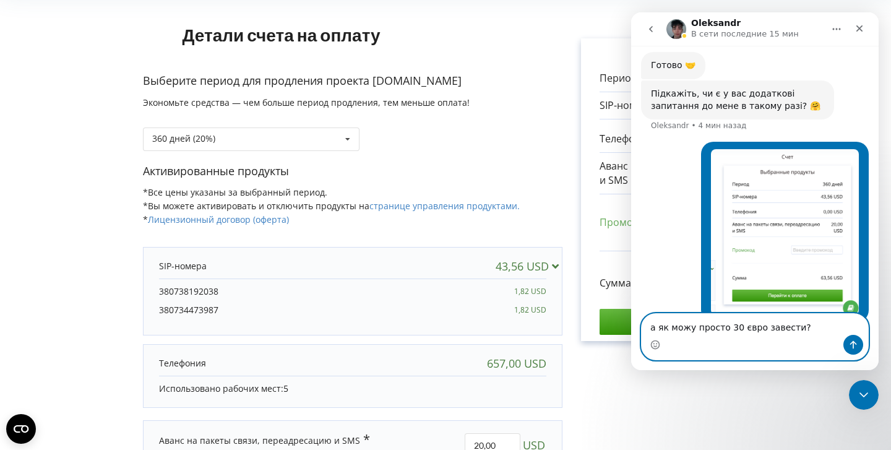
type textarea "а як можу просто 30 євро завести?"
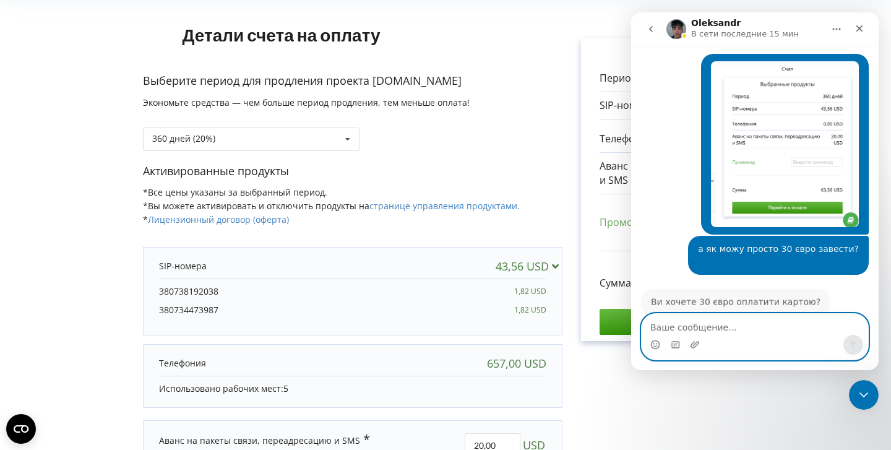
scroll to position [927, 0]
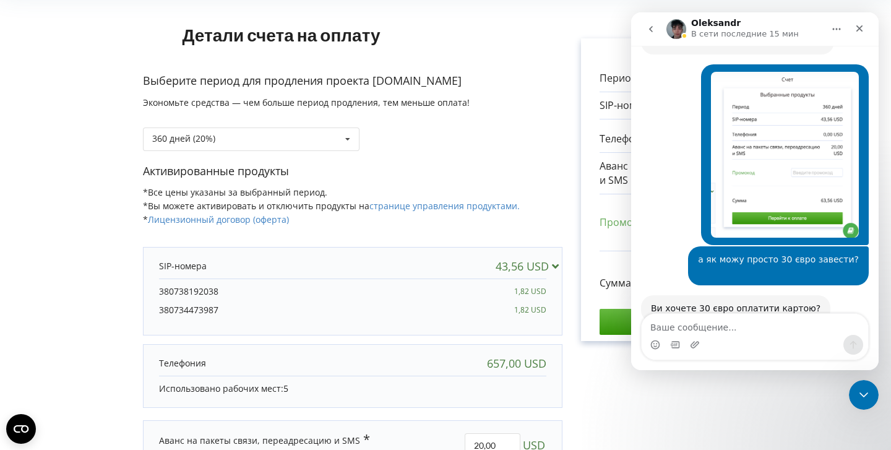
click at [663, 246] on div "а як можу просто 30 євро завести? ​ Алексей • 2 мин назад" at bounding box center [755, 270] width 228 height 49
click at [731, 325] on textarea "Ваше сообщение..." at bounding box center [755, 324] width 226 height 21
type textarea "ь"
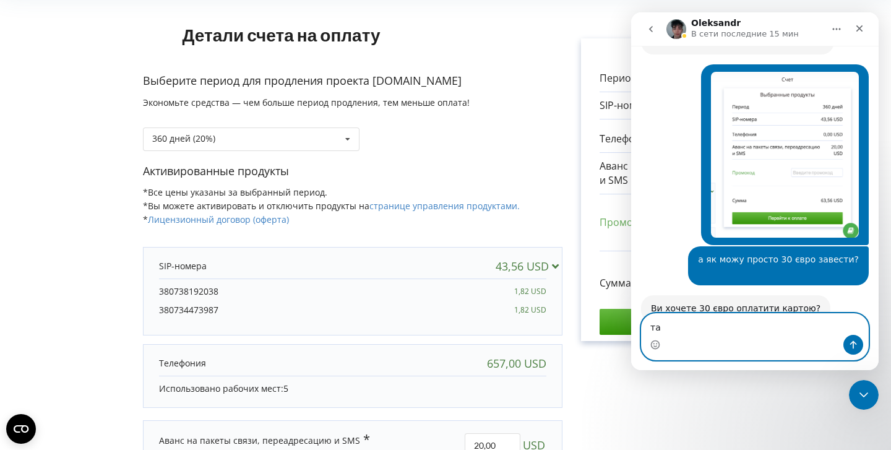
type textarea "так"
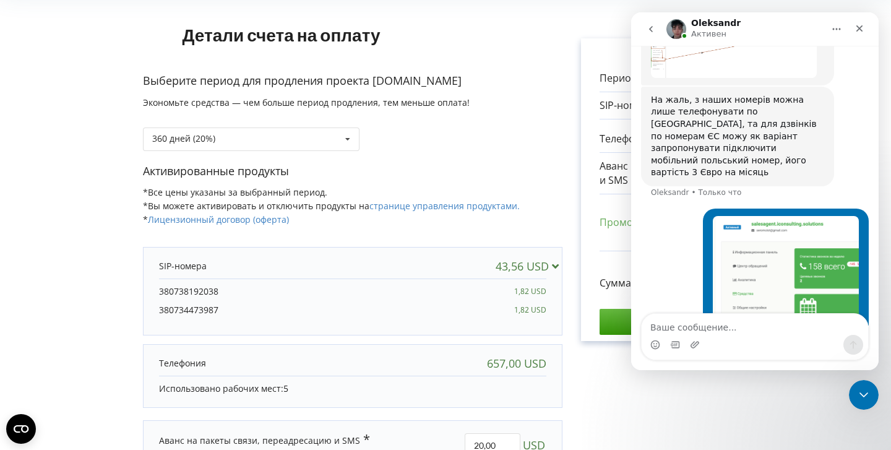
scroll to position [1438, 0]
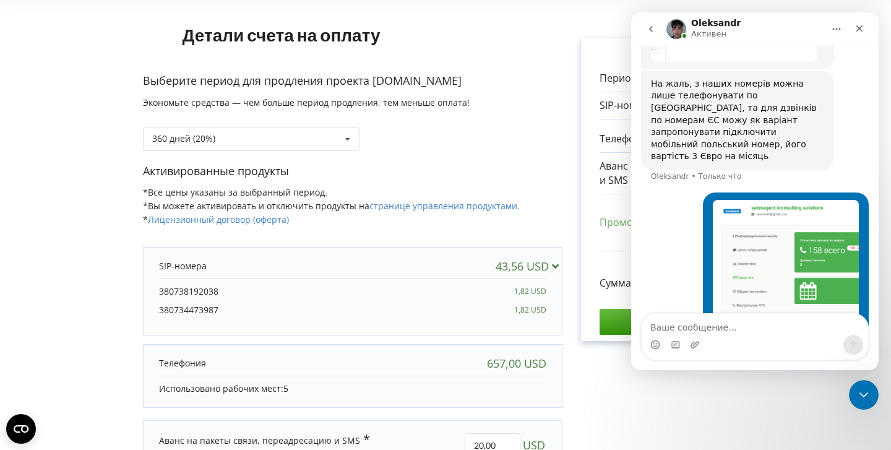
click at [661, 226] on div "Алексей • Только что" at bounding box center [755, 290] width 228 height 196
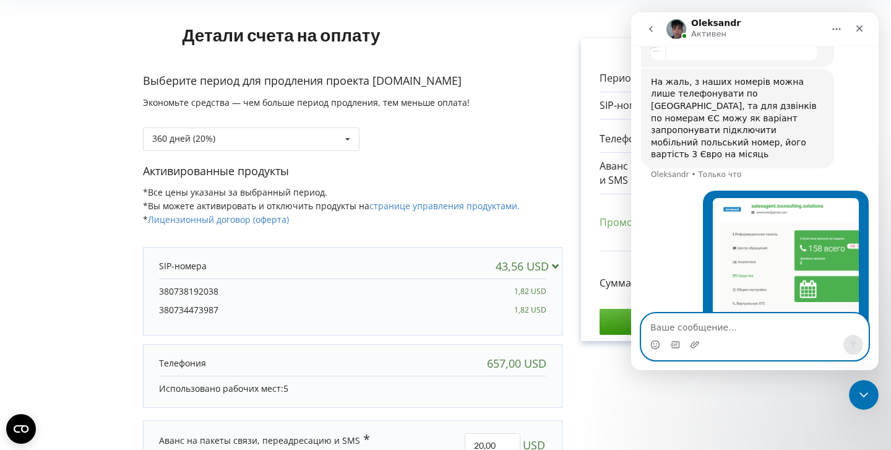
click at [691, 333] on textarea "Ваше сообщение..." at bounding box center [755, 324] width 226 height 21
click at [691, 335] on div "Мессенджер Intercom" at bounding box center [695, 345] width 10 height 20
click at [692, 323] on textarea "Ваше сообщение..." at bounding box center [755, 324] width 226 height 21
type textarea "мене коштів нема"
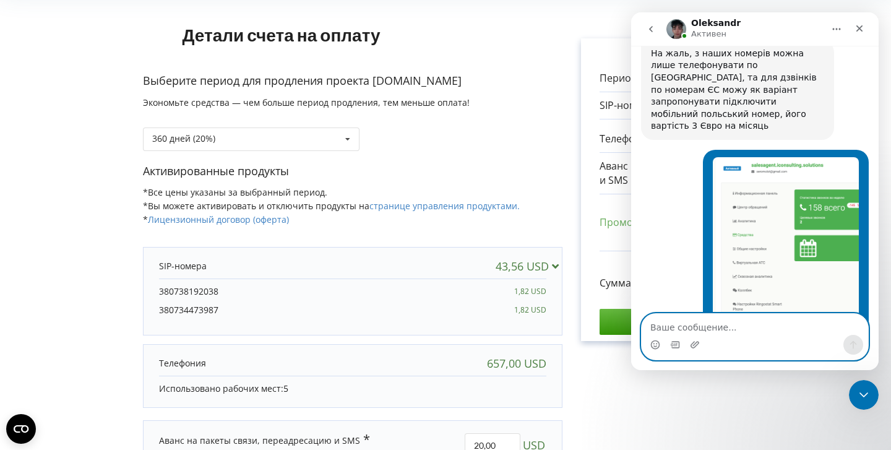
scroll to position [1503, 0]
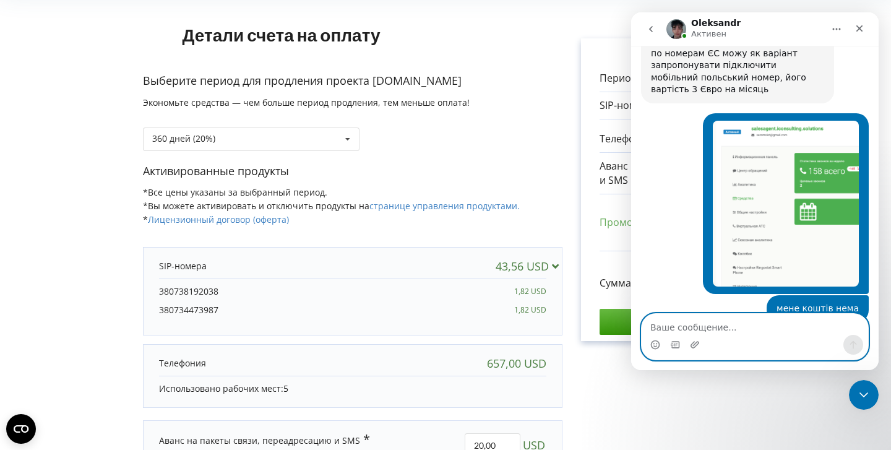
click at [715, 329] on textarea "Ваше сообщение..." at bounding box center [755, 324] width 226 height 21
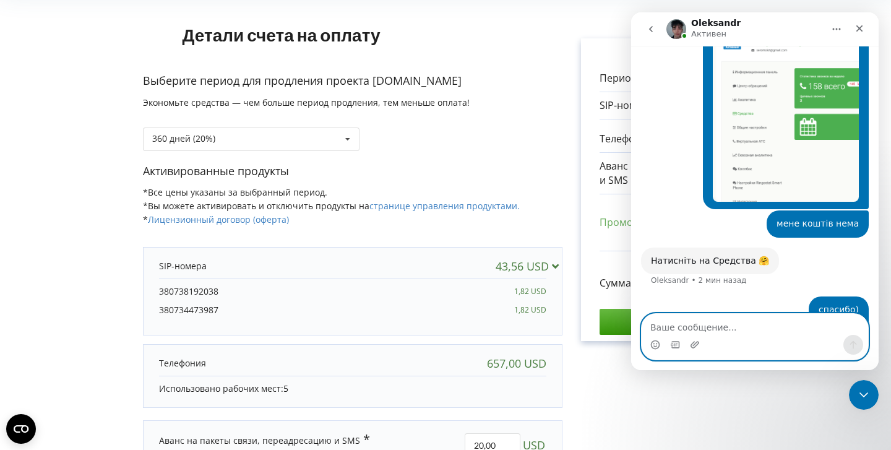
scroll to position [1628, 0]
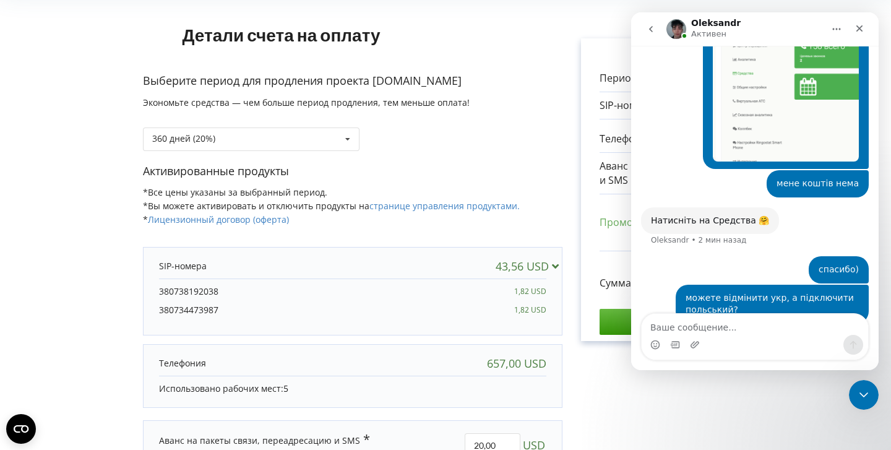
click at [527, 171] on p "Активированные продукты" at bounding box center [352, 171] width 419 height 16
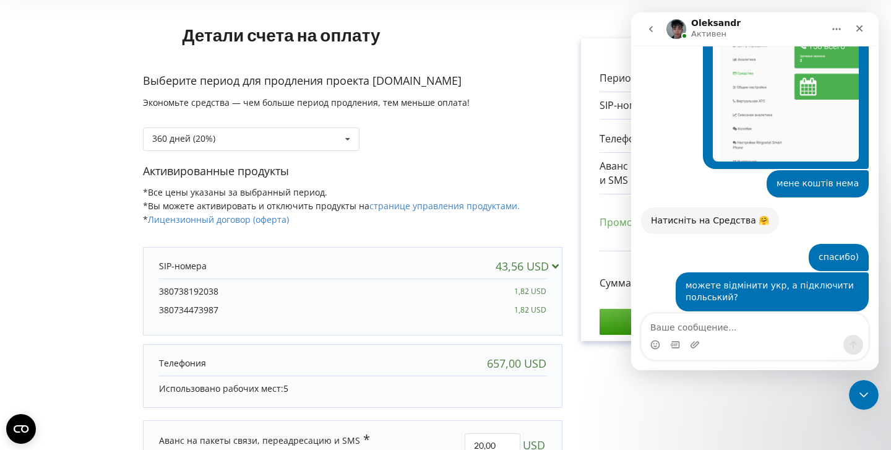
scroll to position [1641, 0]
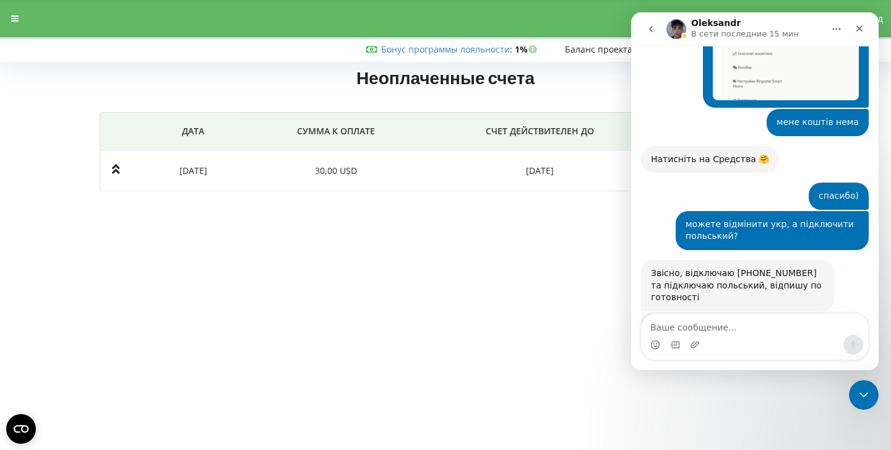
scroll to position [1694, 0]
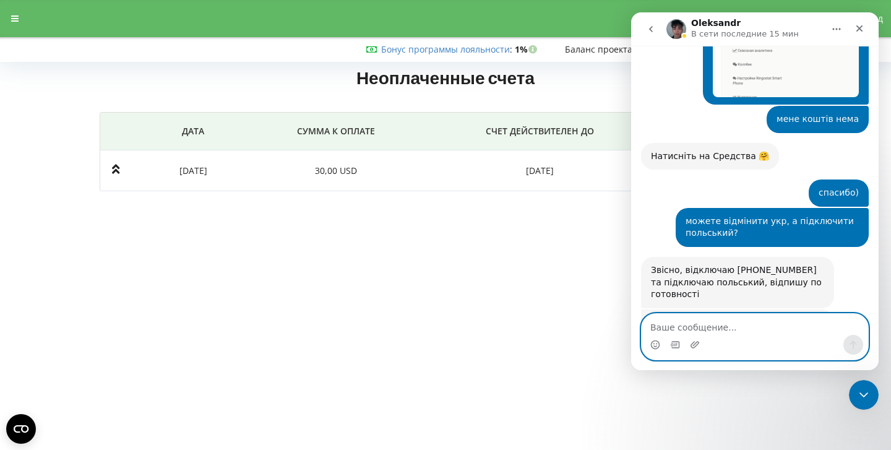
click at [755, 331] on textarea "Ваше сообщение..." at bounding box center [755, 324] width 226 height 21
type textarea "німеччина, [GEOGRAPHIC_DATA]"
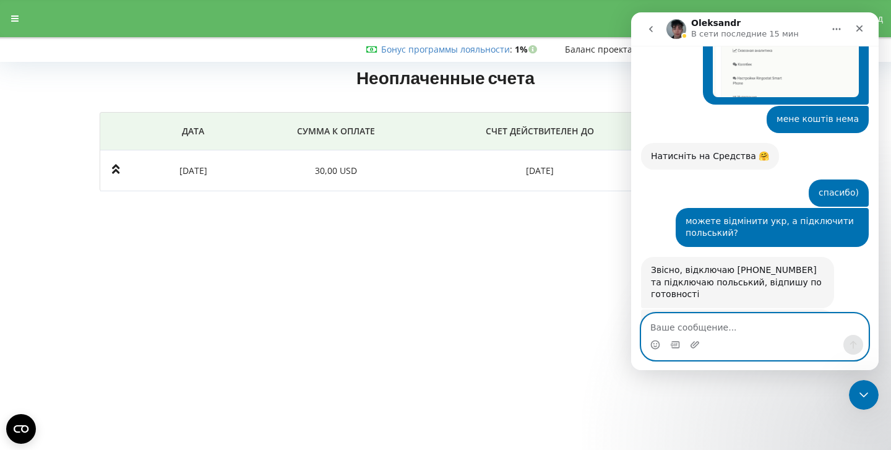
scroll to position [1731, 0]
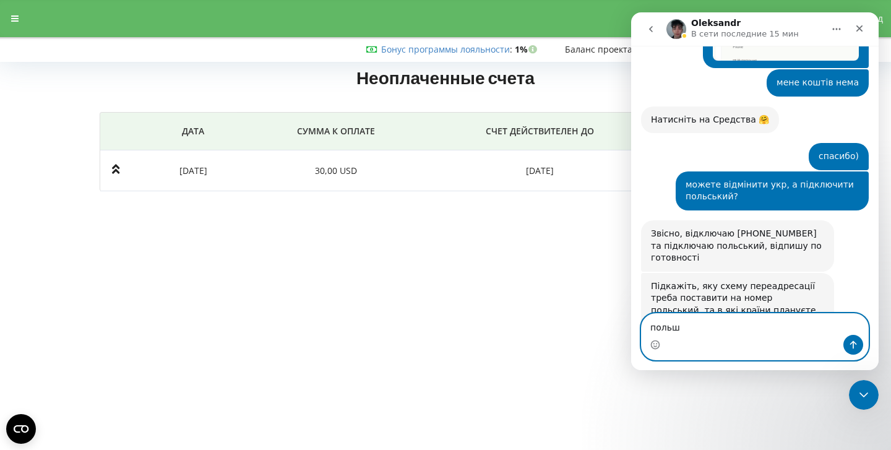
type textarea "[GEOGRAPHIC_DATA]"
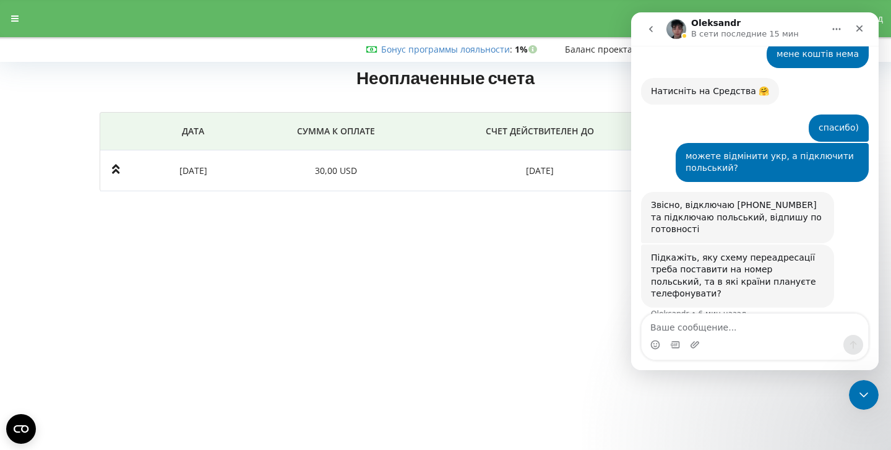
click at [493, 276] on body "Клиенты Кабинет Настройки профиля Выход Бонус программы лояльности : Бонус : 1%…" at bounding box center [445, 225] width 891 height 450
click at [861, 24] on icon "Закрыть" at bounding box center [859, 29] width 10 height 10
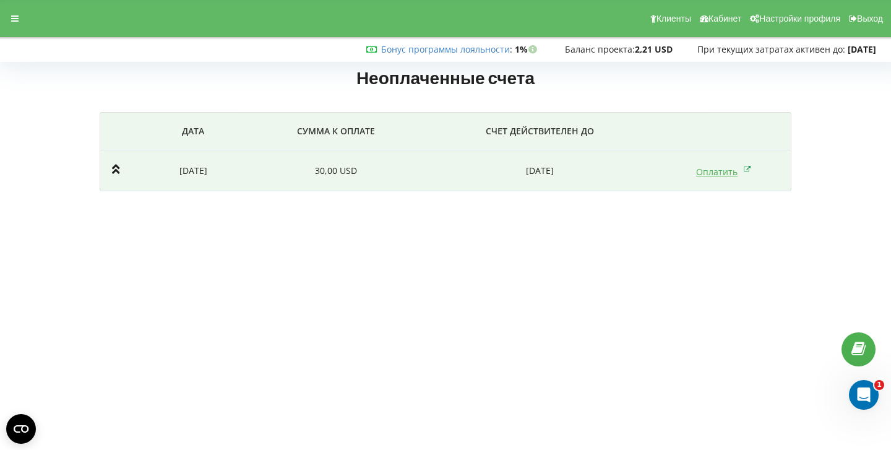
scroll to position [0, 0]
click at [714, 174] on link "Оплатить" at bounding box center [723, 172] width 55 height 12
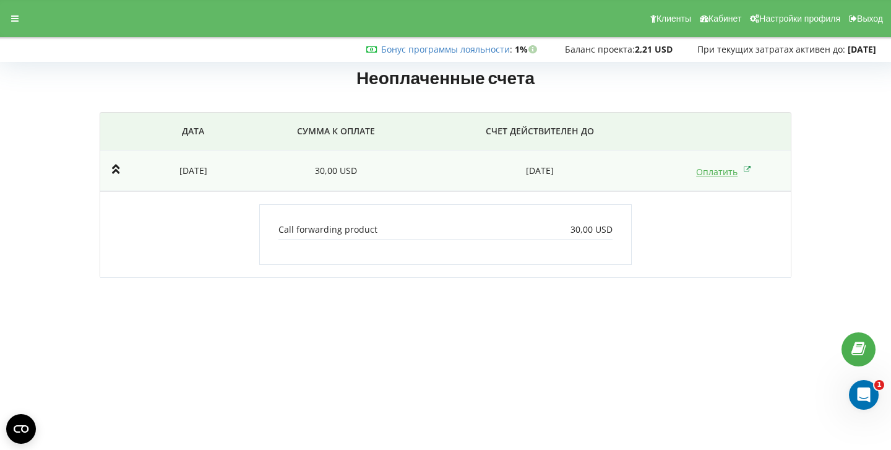
scroll to position [1759, 0]
click at [570, 225] on p "30,00 USD" at bounding box center [591, 229] width 42 height 12
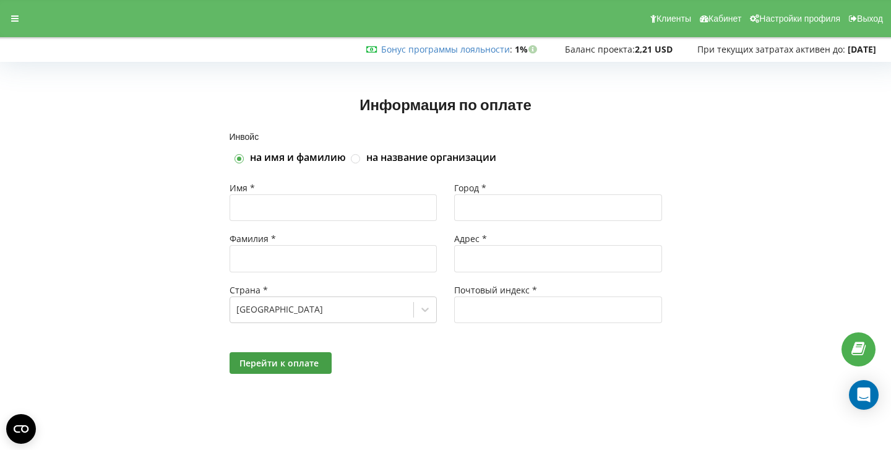
click at [475, 155] on label "на название организации" at bounding box center [431, 158] width 130 height 14
click at [361, 155] on input "на название организации" at bounding box center [356, 158] width 11 height 11
checkbox input "true"
checkbox input "false"
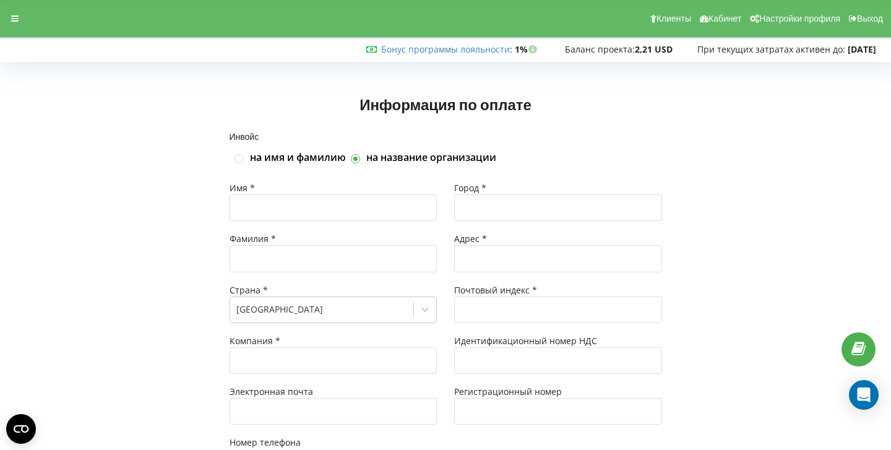
type input "+49"
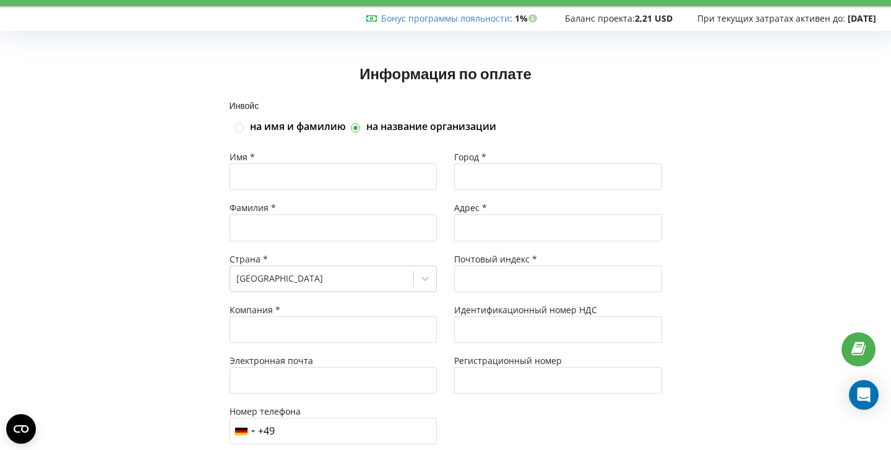
scroll to position [36, 0]
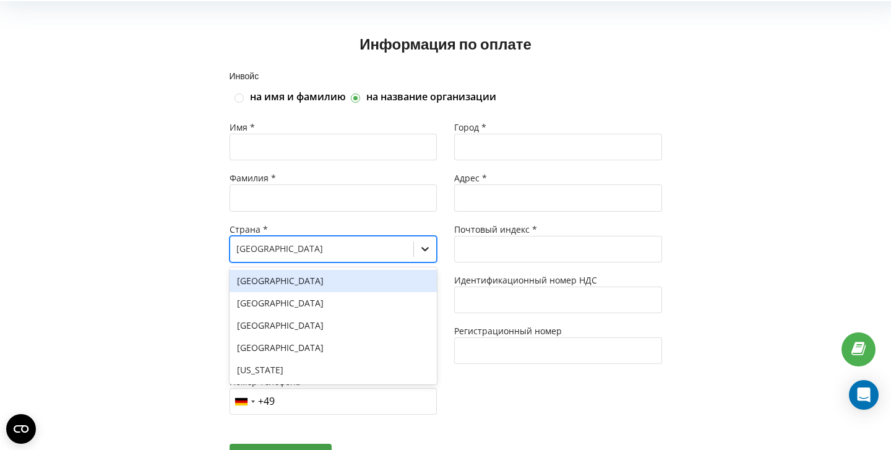
click at [425, 262] on div "Afghanistan, 1 of 249. 249 results available. Use Up and Down to choose options…" at bounding box center [334, 249] width 208 height 27
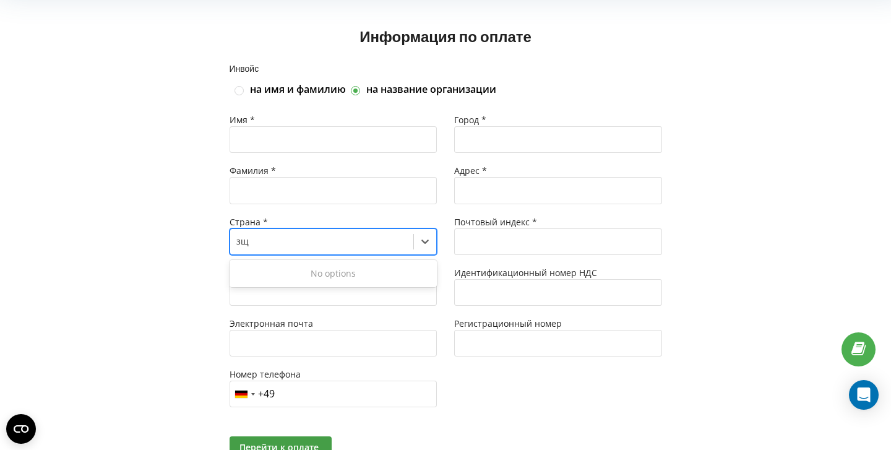
type input "з"
click at [439, 237] on div "Имя * Фамилия * Страна * option Germany, selected. Select is focused ,type to r…" at bounding box center [333, 266] width 225 height 305
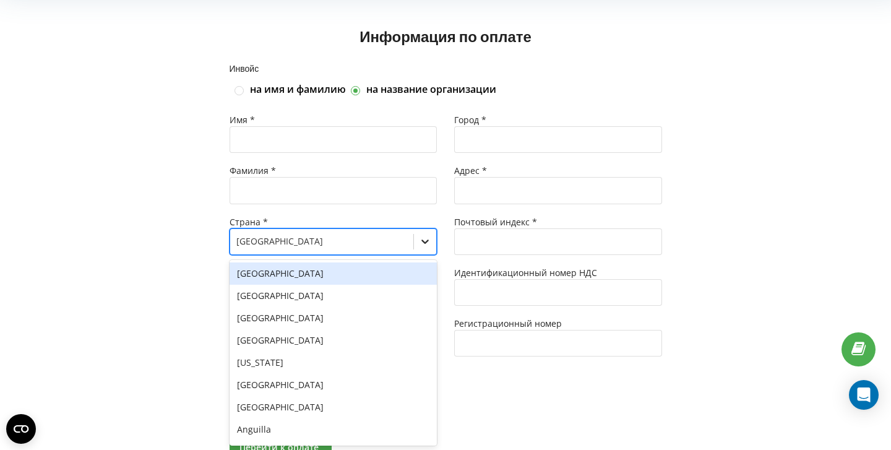
click at [420, 237] on icon at bounding box center [425, 241] width 12 height 12
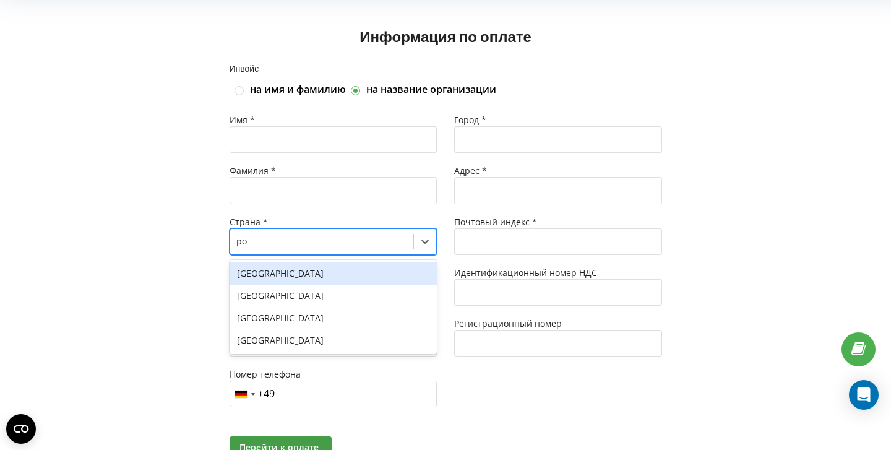
type input "pol"
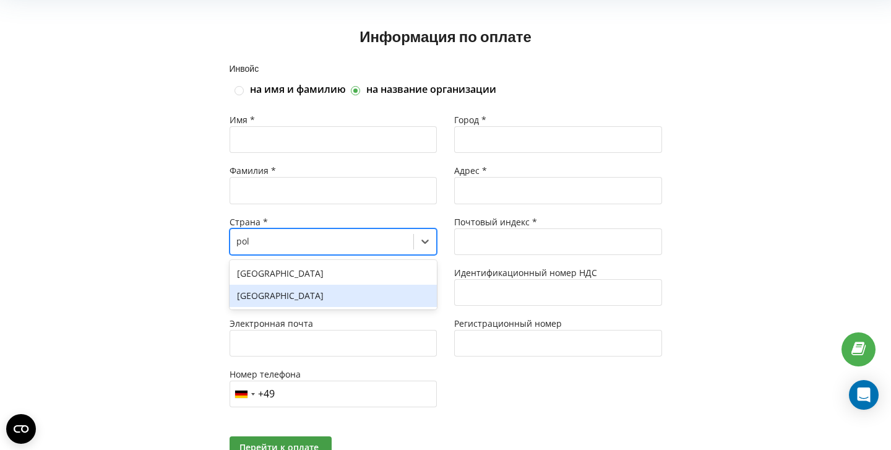
click at [265, 300] on div "Poland" at bounding box center [334, 296] width 208 height 22
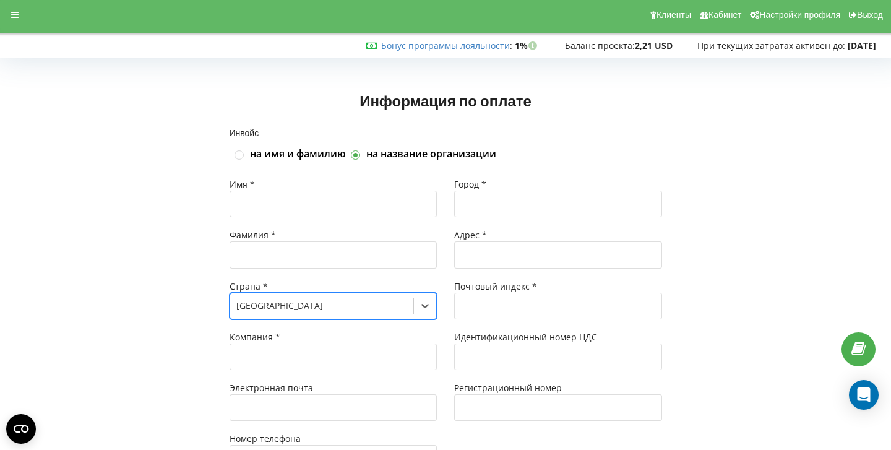
scroll to position [0, 0]
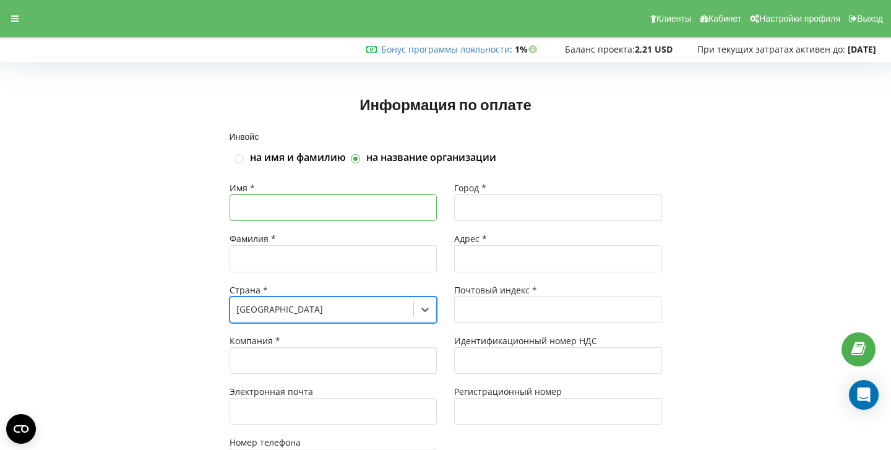
click at [296, 205] on input "text" at bounding box center [334, 207] width 208 height 27
type input "Oleksii"
type input "Siromolot"
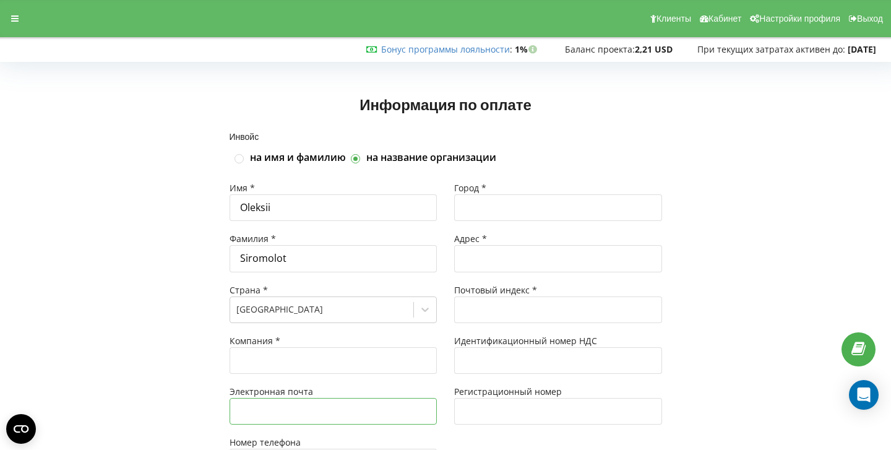
type input "[EMAIL_ADDRESS][DOMAIN_NAME]"
type input "Köln"
type input "Brunkensteinstraße 12"
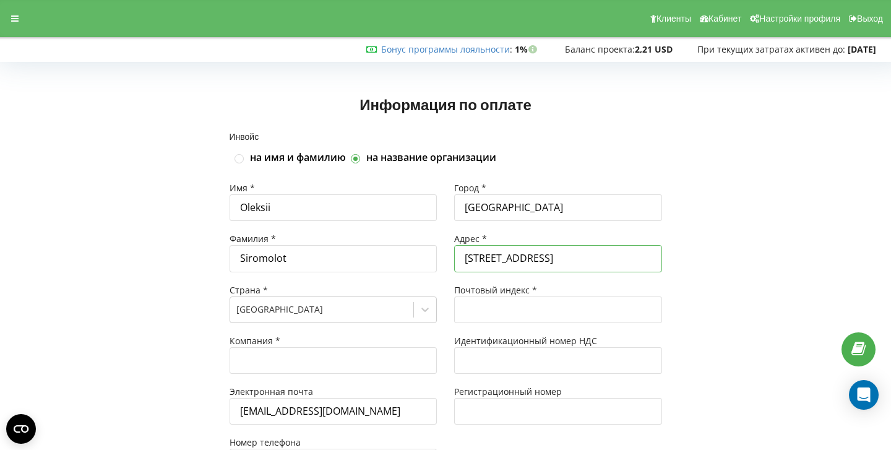
type input "50359"
click at [505, 211] on input "Köln" at bounding box center [558, 207] width 208 height 27
click at [385, 260] on input "Siromolot" at bounding box center [334, 258] width 208 height 27
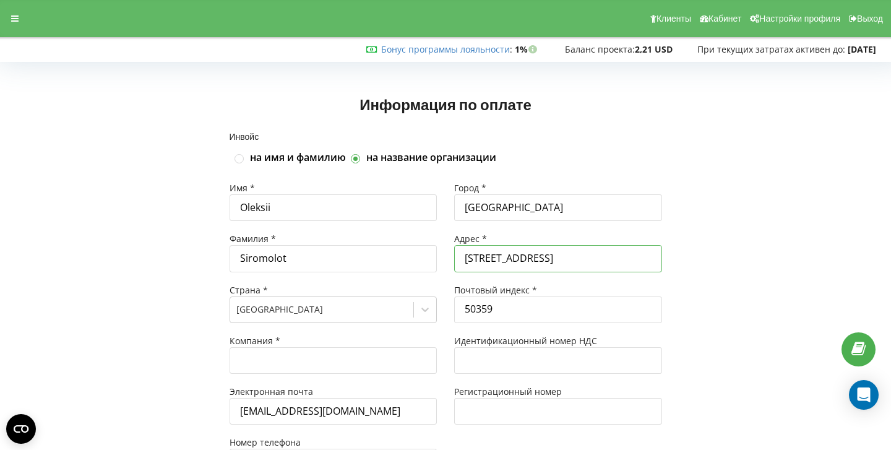
click at [486, 265] on input "Brunkensteinstraße 12" at bounding box center [558, 258] width 208 height 27
click at [510, 209] on input "Köln" at bounding box center [558, 207] width 208 height 27
paste input "Przemyśl"
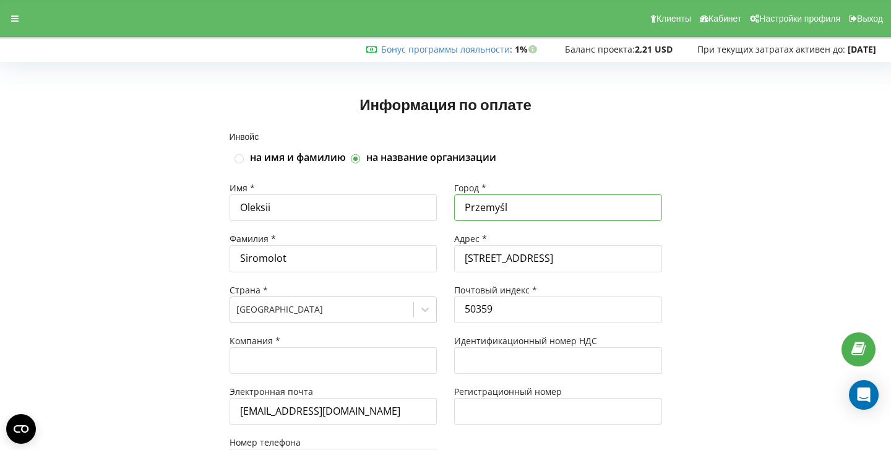
type input "Przemyśl"
click at [569, 258] on input "Brunkensteinstraße 12" at bounding box center [558, 258] width 208 height 27
paste input "ul. Plac na bramie 8"
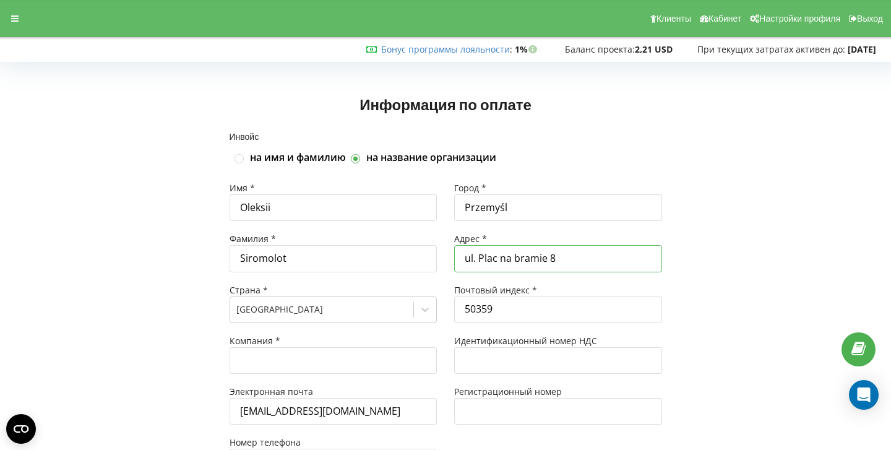
type input "ul. Plac na bramie 8"
click at [484, 312] on input "50359" at bounding box center [558, 309] width 208 height 27
paste input "37-700"
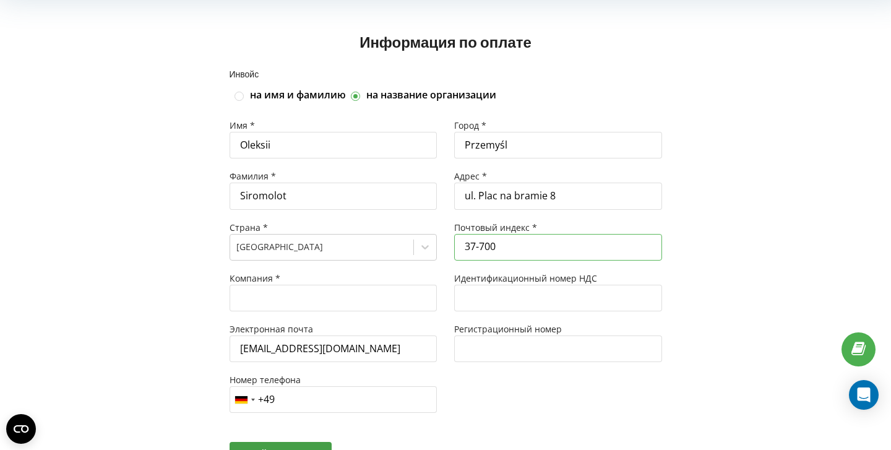
scroll to position [67, 0]
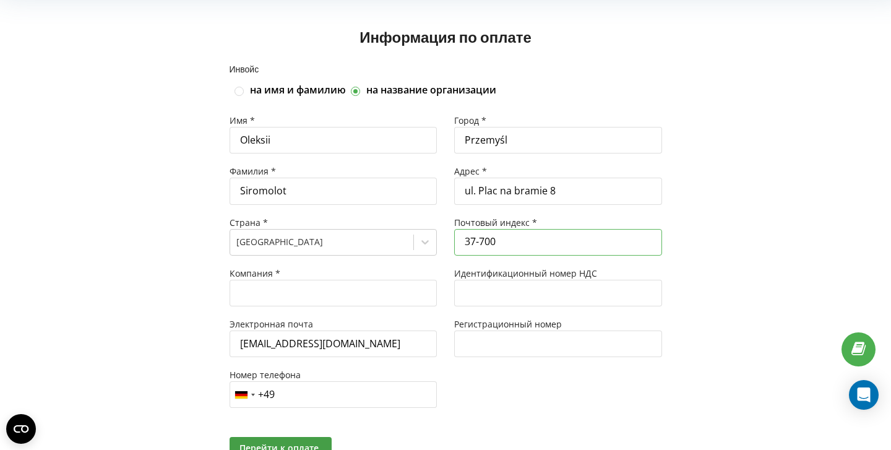
type input "37-700"
click at [286, 286] on input "text" at bounding box center [334, 293] width 208 height 27
paste input "Aspiratic SP. z o.o."
type input "Aspiratic SP. z o.o."
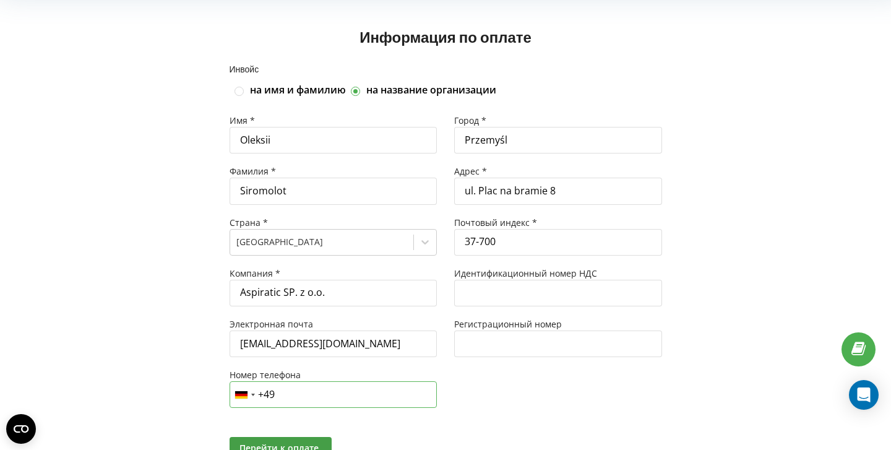
click at [298, 394] on input "+49" at bounding box center [334, 394] width 208 height 27
type input "+49 1516 7027422"
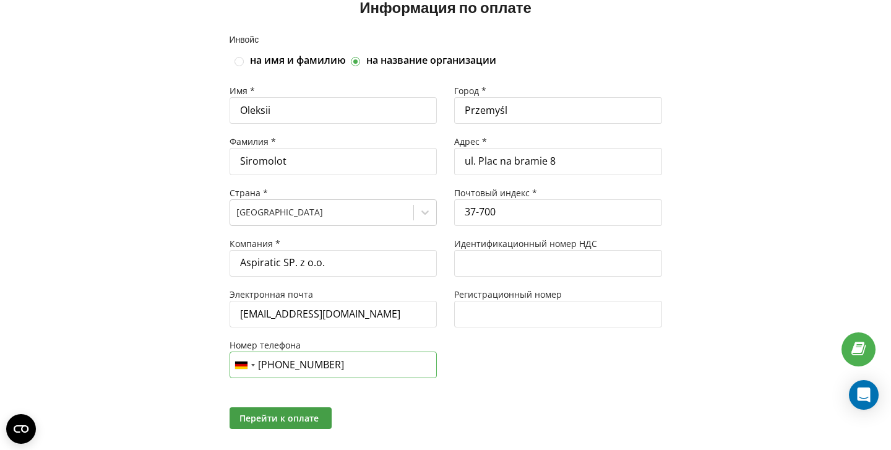
scroll to position [108, 0]
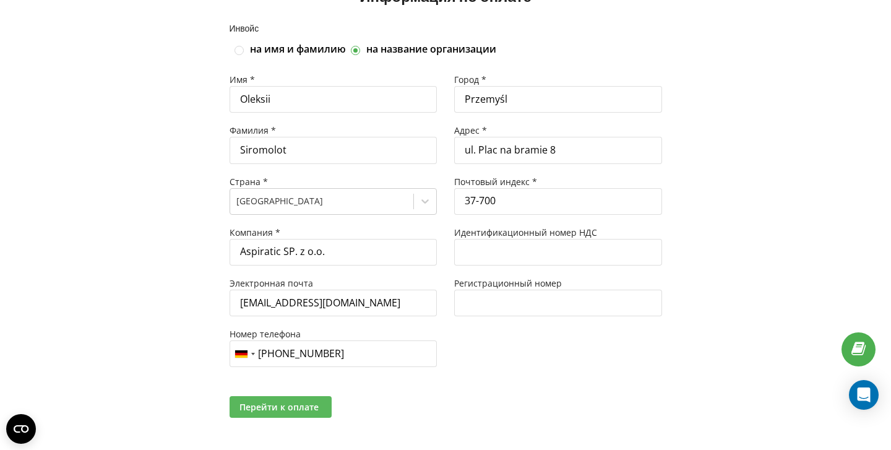
click at [294, 407] on span "Перейти к оплате" at bounding box center [278, 407] width 79 height 12
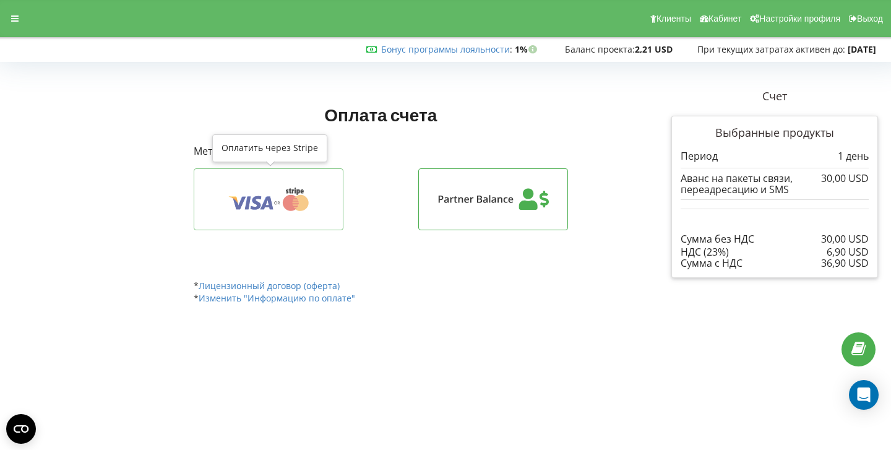
click at [309, 208] on icon at bounding box center [268, 199] width 111 height 24
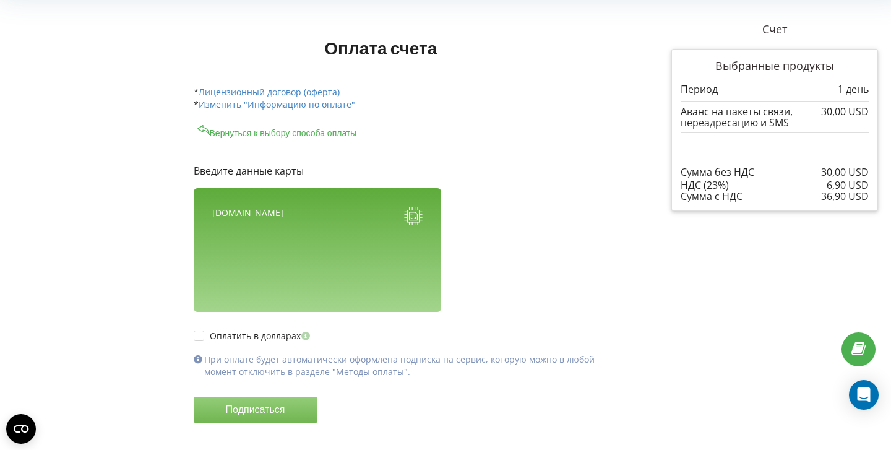
scroll to position [78, 0]
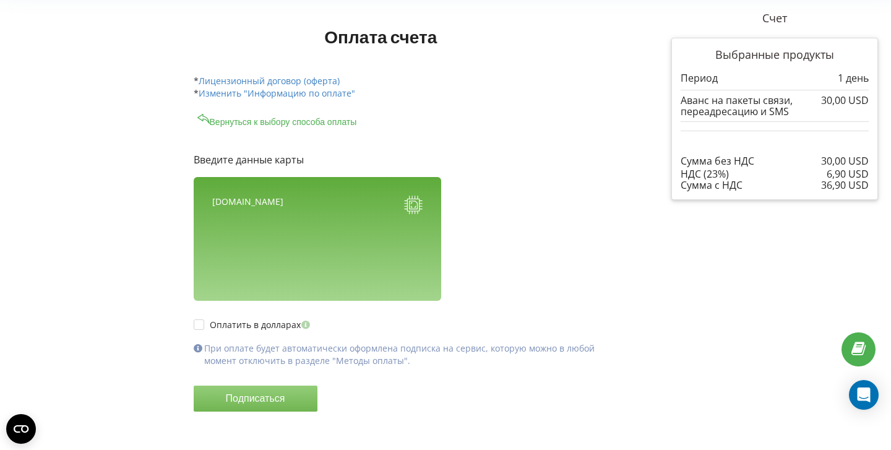
click at [269, 269] on div "[DOMAIN_NAME]" at bounding box center [317, 239] width 247 height 124
click at [268, 302] on div "Оплатить в долларах При оплате будет автоматически оформлена подписка на сервис…" at bounding box center [409, 375] width 431 height 148
click at [350, 327] on div "Оплатить в долларах При оплате будет автоматически оформлена подписка на сервис…" at bounding box center [409, 375] width 431 height 148
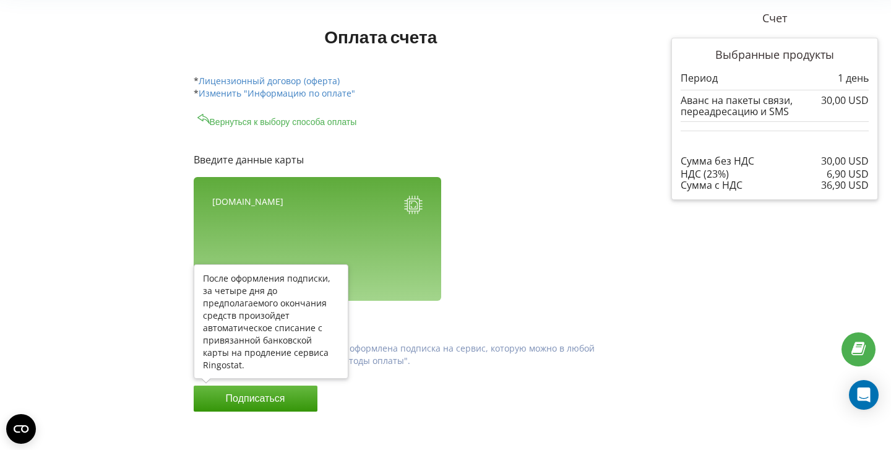
click at [290, 402] on button "Подписаться" at bounding box center [256, 398] width 124 height 26
